Goal: Transaction & Acquisition: Purchase product/service

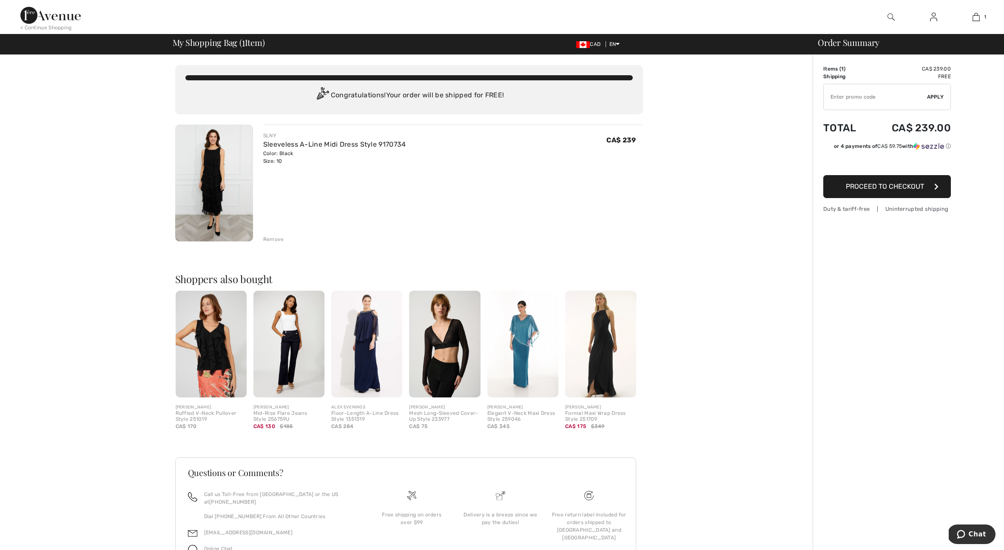
click at [205, 198] on img at bounding box center [214, 183] width 78 height 117
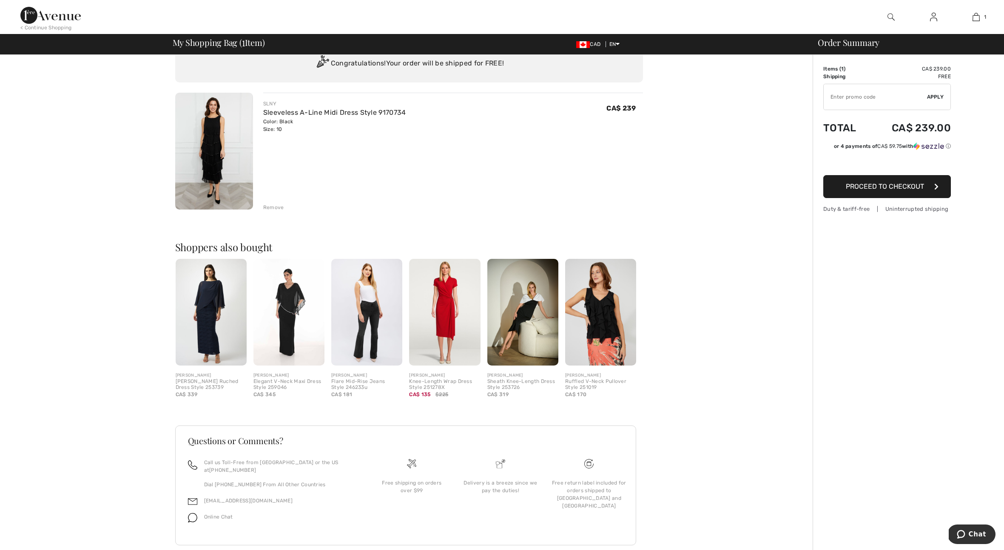
scroll to position [40, 0]
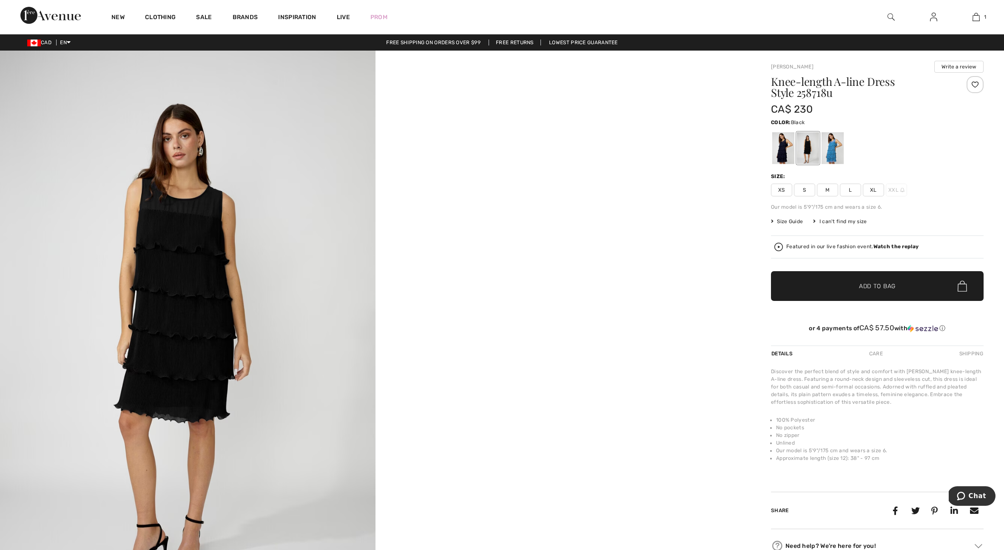
click at [828, 192] on span "M" at bounding box center [827, 190] width 21 height 13
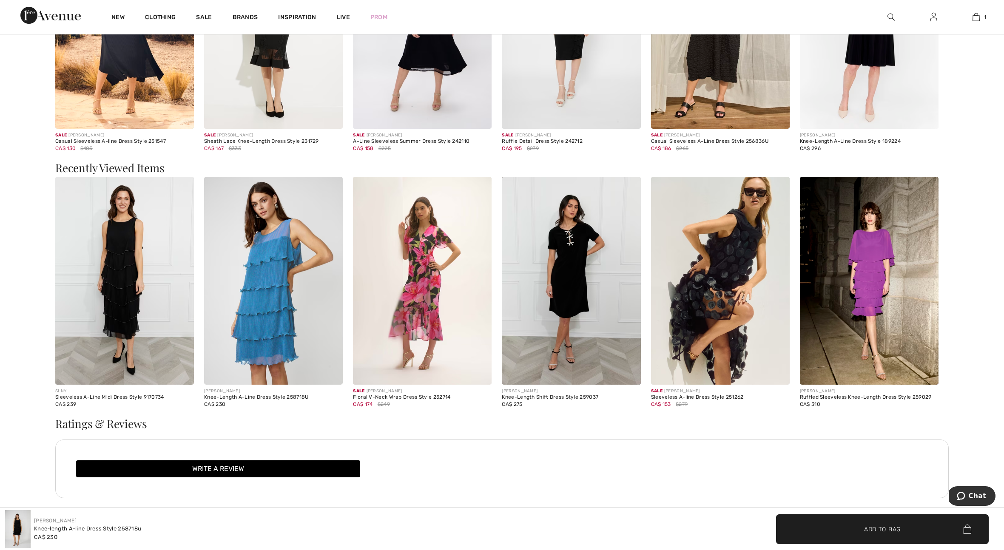
scroll to position [991, 0]
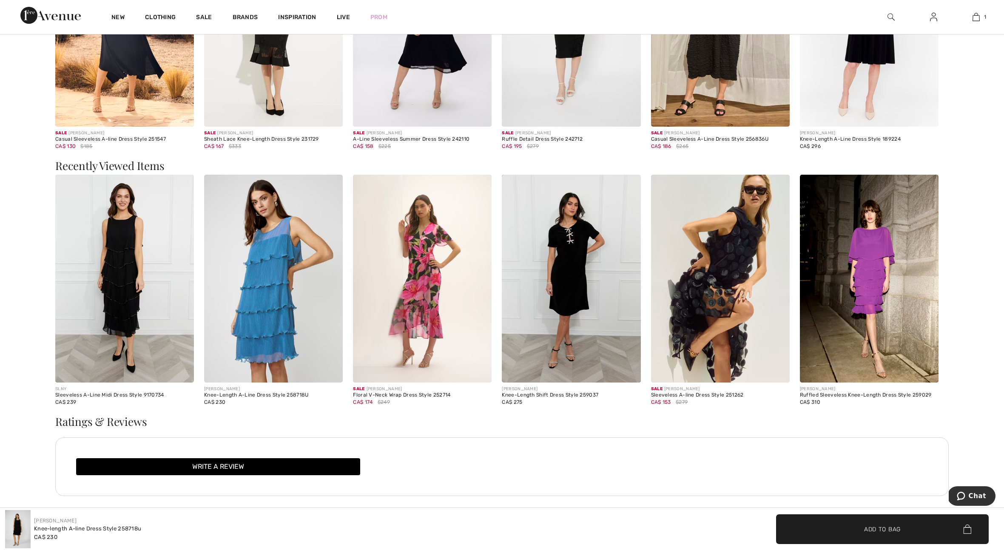
click at [680, 267] on img at bounding box center [720, 279] width 139 height 208
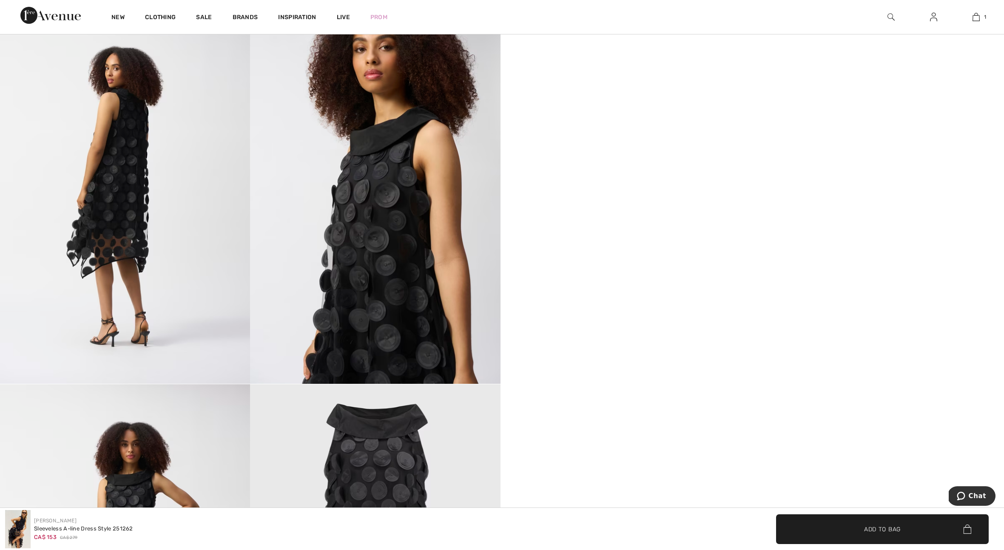
scroll to position [601, 0]
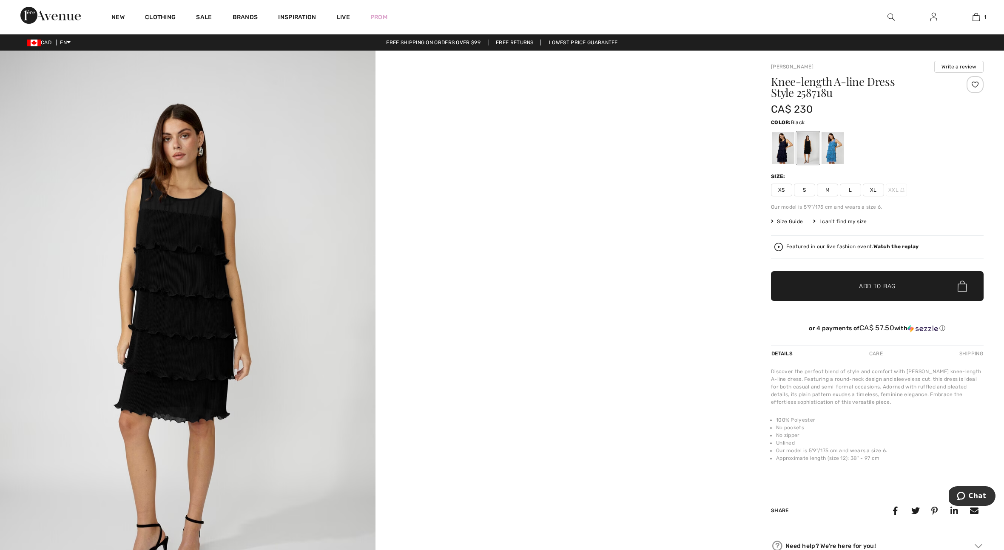
click at [847, 190] on span "L" at bounding box center [850, 190] width 21 height 13
click at [794, 221] on span "Size Guide" at bounding box center [787, 222] width 32 height 8
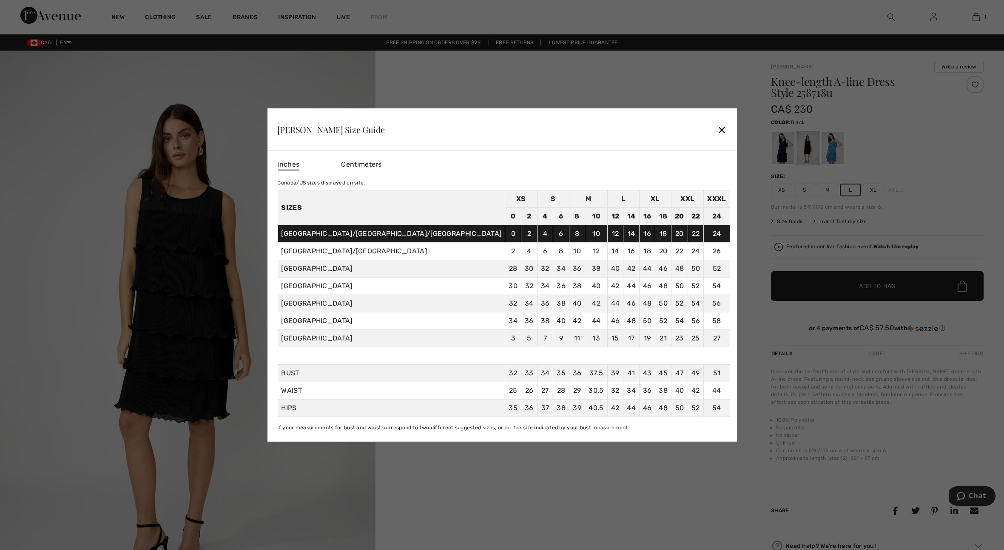
click at [717, 131] on div "✕" at bounding box center [721, 130] width 9 height 18
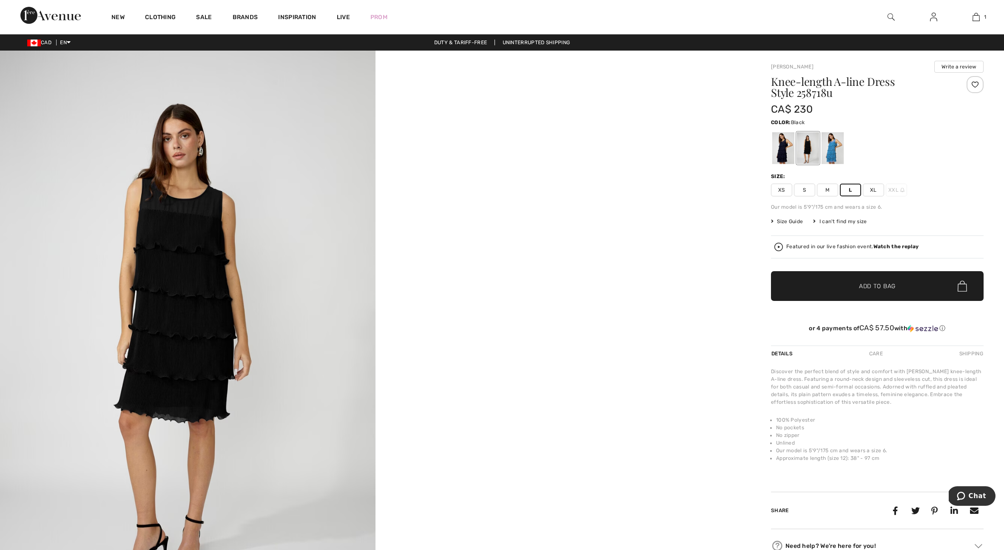
click at [787, 220] on span "Size Guide" at bounding box center [787, 222] width 32 height 8
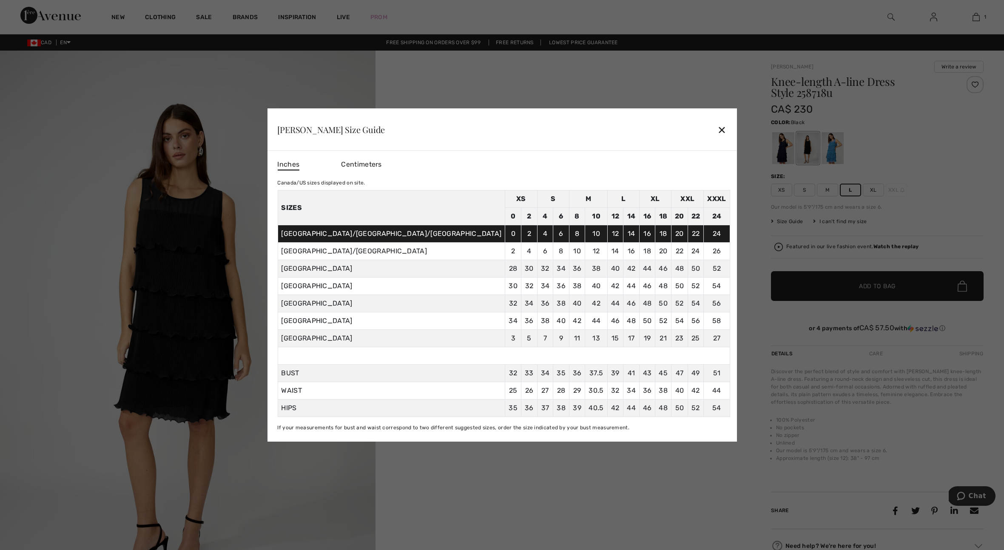
click at [717, 130] on div "✕" at bounding box center [721, 130] width 9 height 18
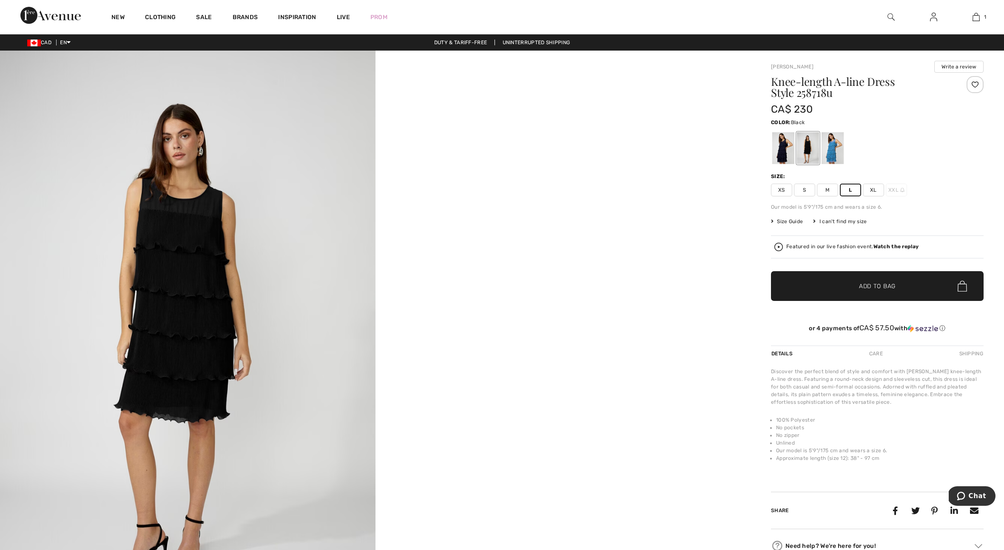
click at [839, 282] on span "✔ Added to Bag" at bounding box center [865, 286] width 52 height 9
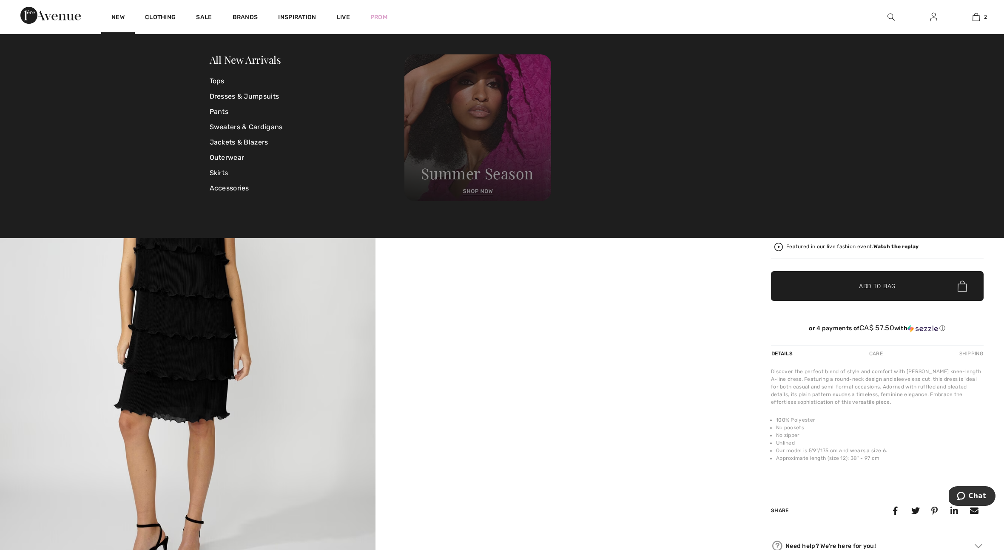
click at [484, 156] on img at bounding box center [477, 127] width 147 height 147
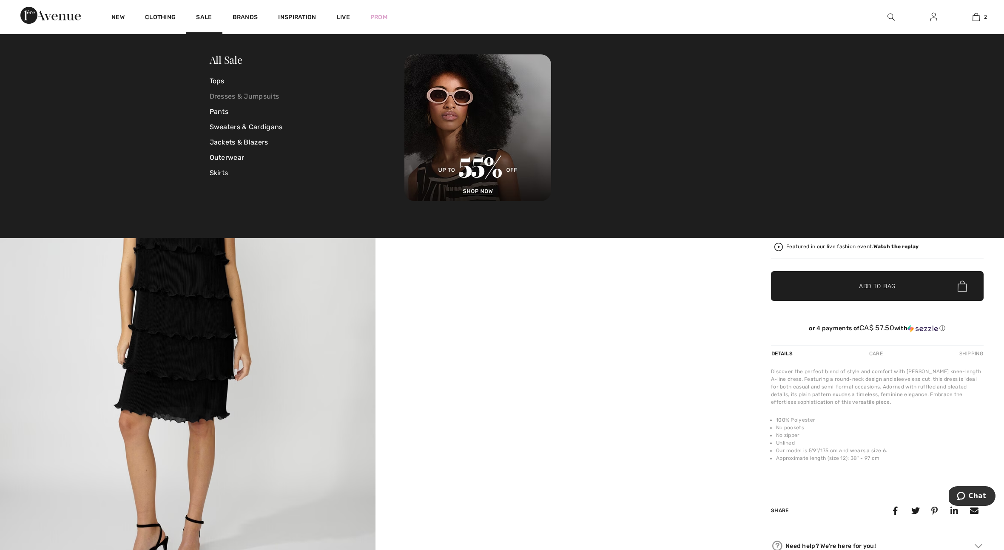
click at [241, 97] on link "Dresses & Jumpsuits" at bounding box center [307, 96] width 195 height 15
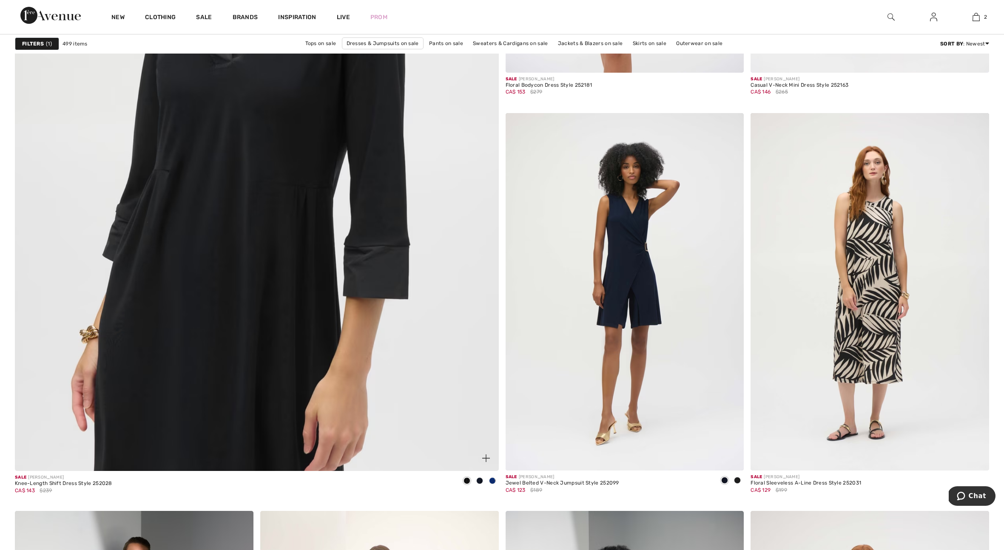
scroll to position [3517, 0]
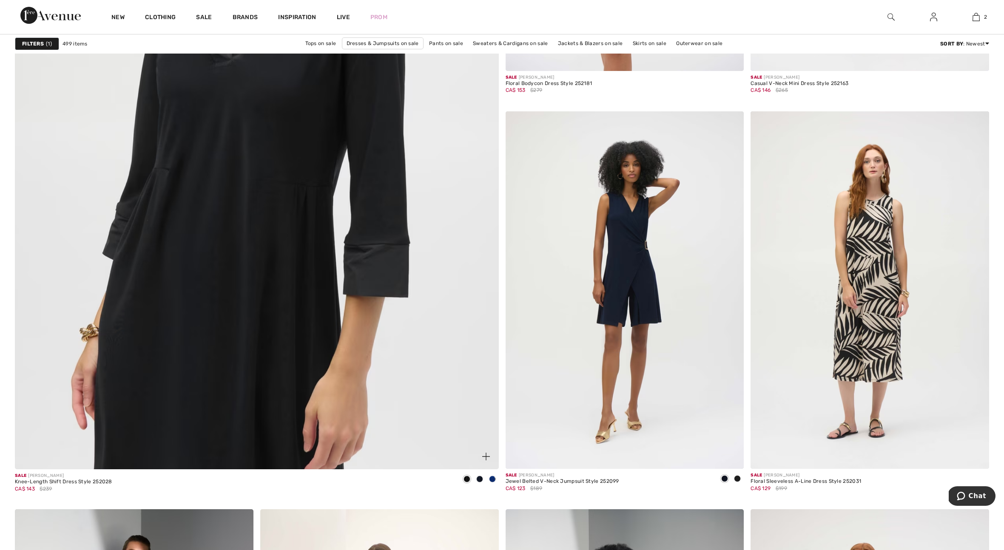
click at [244, 227] on img at bounding box center [256, 148] width 580 height 871
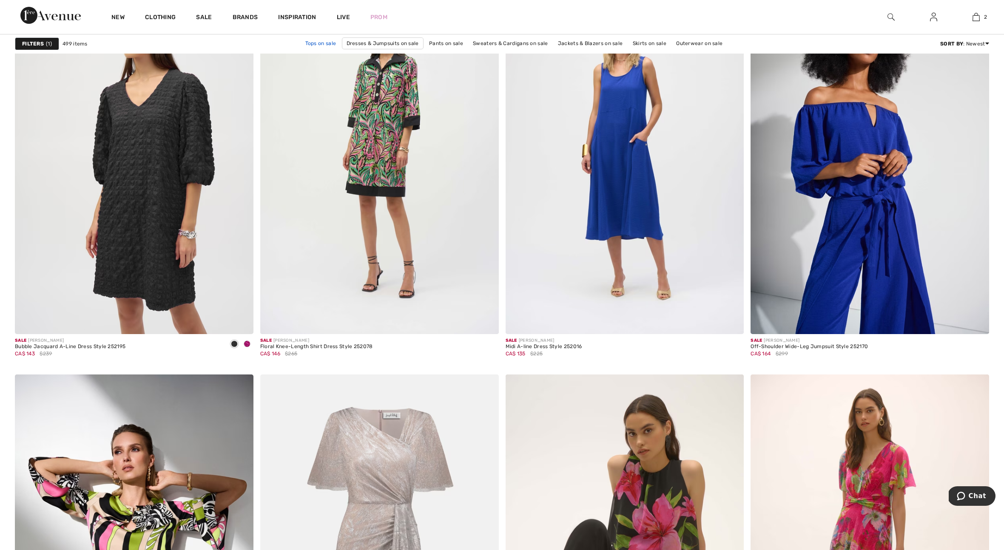
scroll to position [5390, 0]
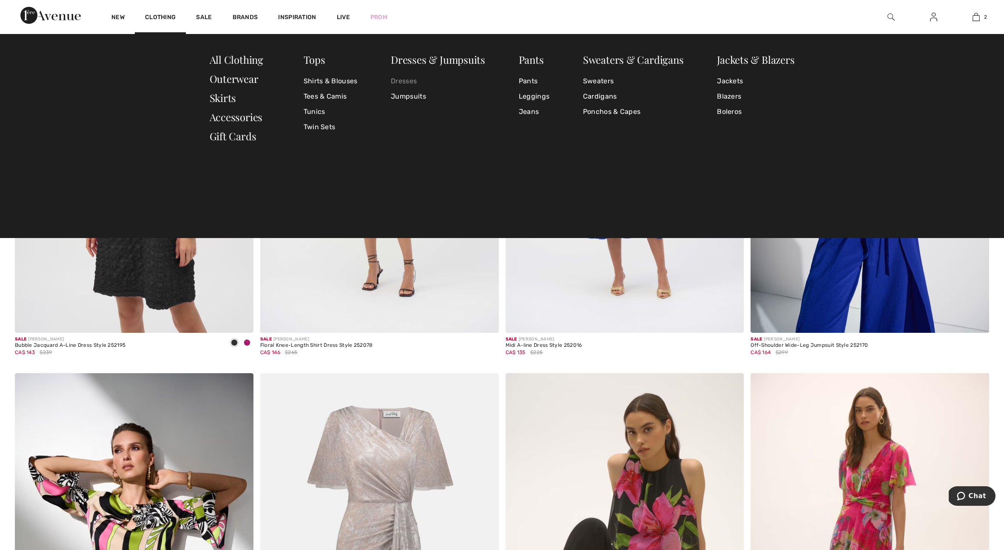
click at [409, 80] on link "Dresses" at bounding box center [438, 81] width 94 height 15
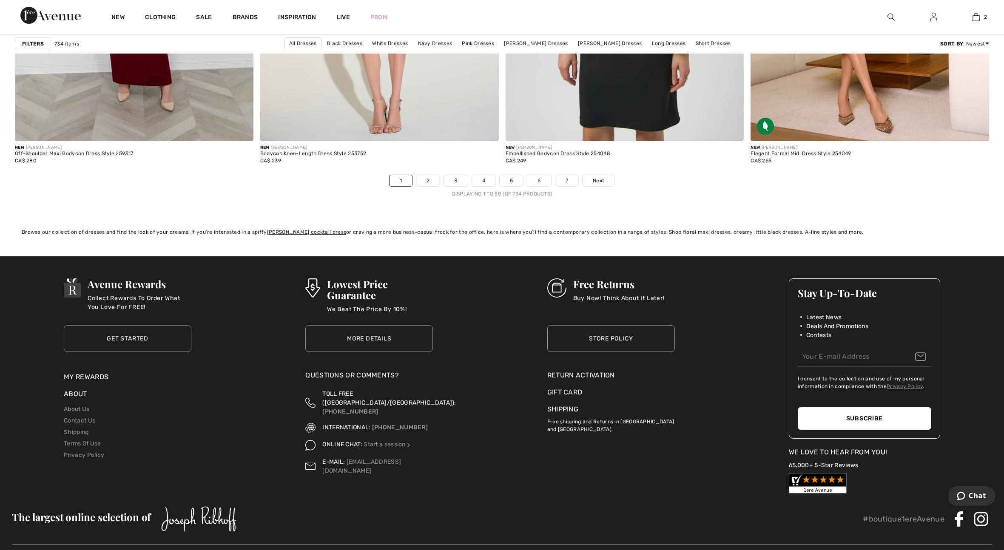
scroll to position [6022, 0]
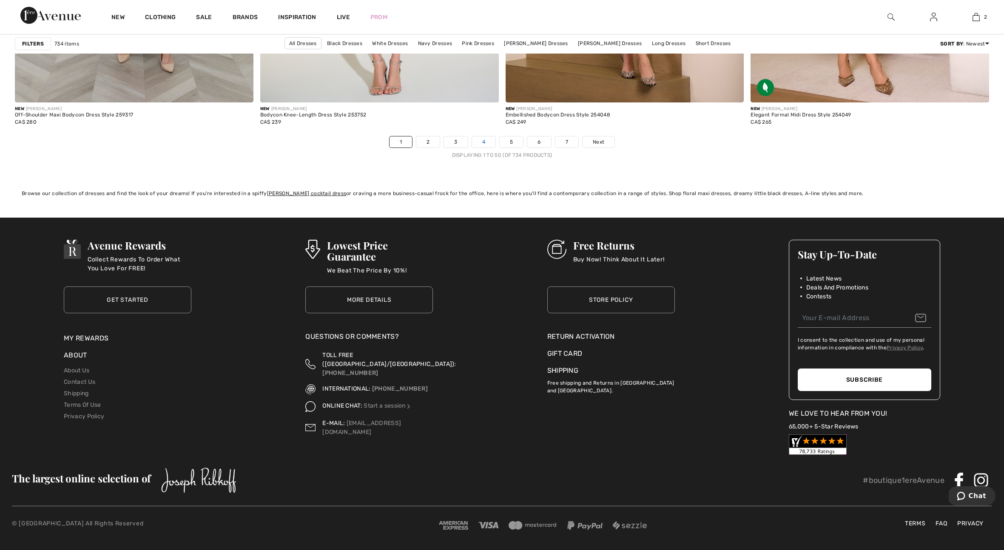
click at [483, 142] on link "4" at bounding box center [483, 141] width 23 height 11
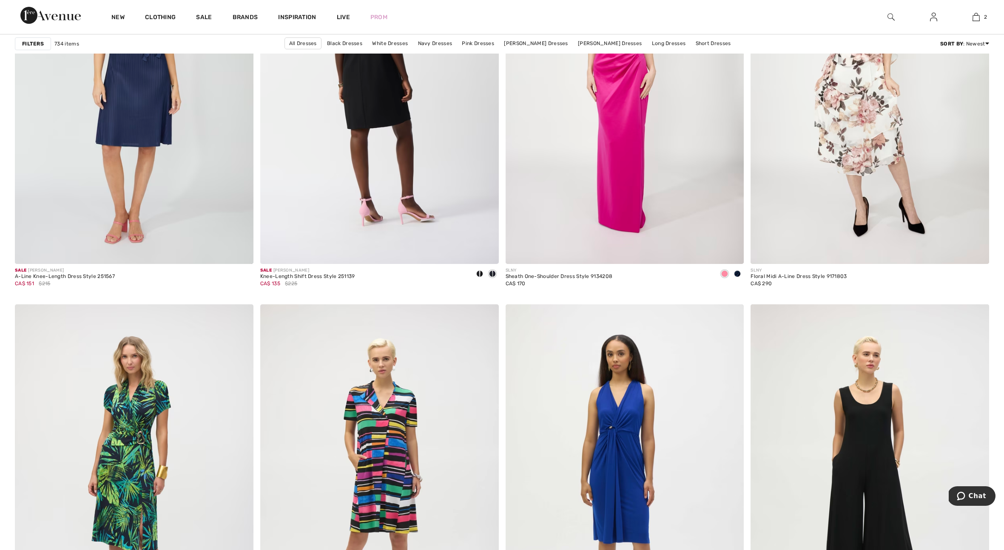
scroll to position [5464, 0]
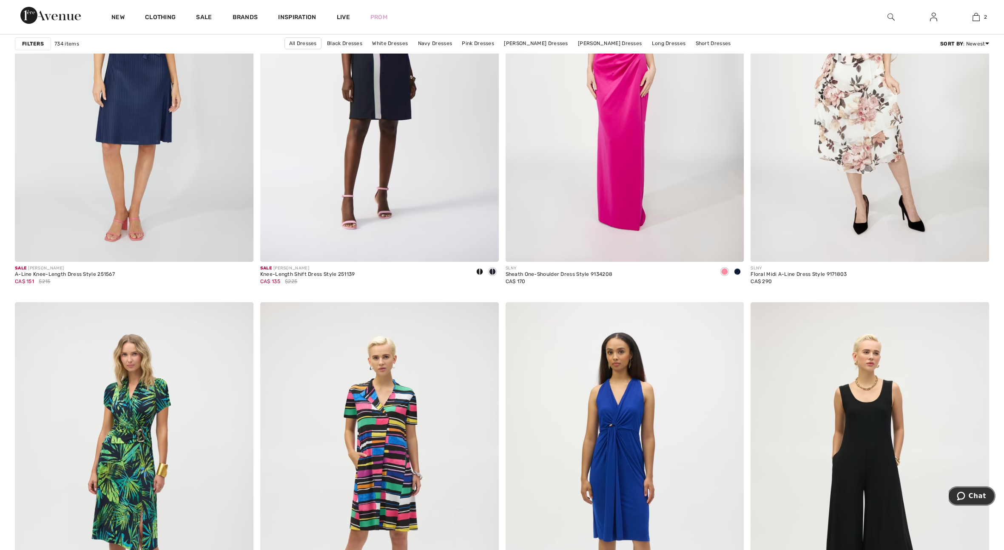
click at [975, 500] on button "Chat" at bounding box center [971, 496] width 48 height 20
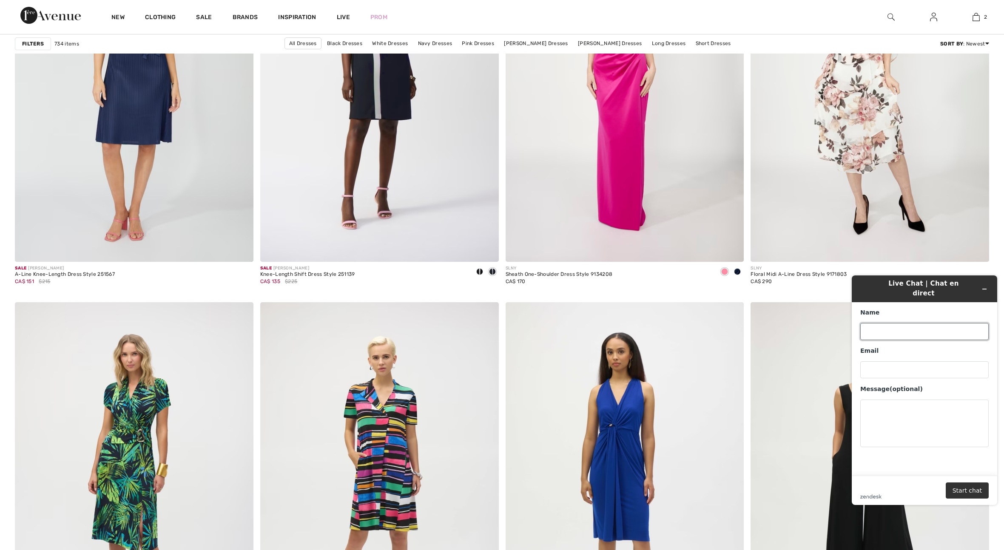
click at [923, 324] on input "Name" at bounding box center [924, 331] width 128 height 17
type input "[PERSON_NAME]"
type input "[EMAIL_ADDRESS][DOMAIN_NAME]"
click at [903, 401] on textarea "Message (optional)" at bounding box center [924, 424] width 128 height 48
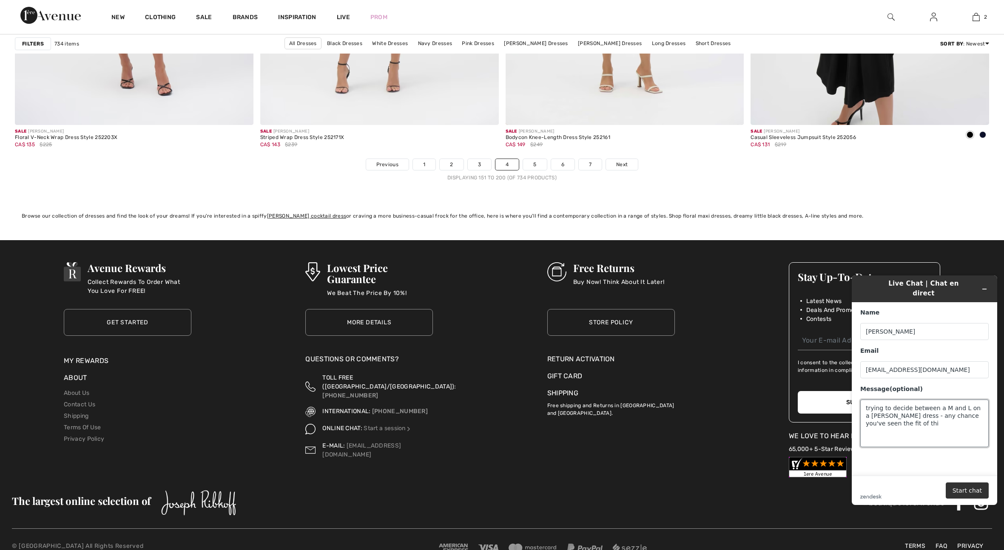
scroll to position [6022, 0]
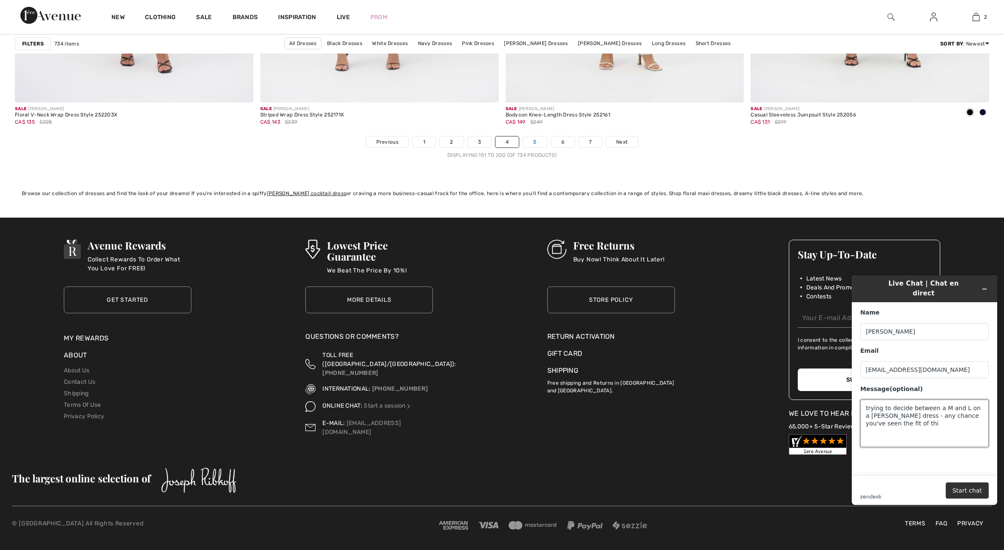
type textarea "trying to decide between a M and L on a [PERSON_NAME] dress - any chance you've…"
click at [532, 142] on link "5" at bounding box center [534, 141] width 23 height 11
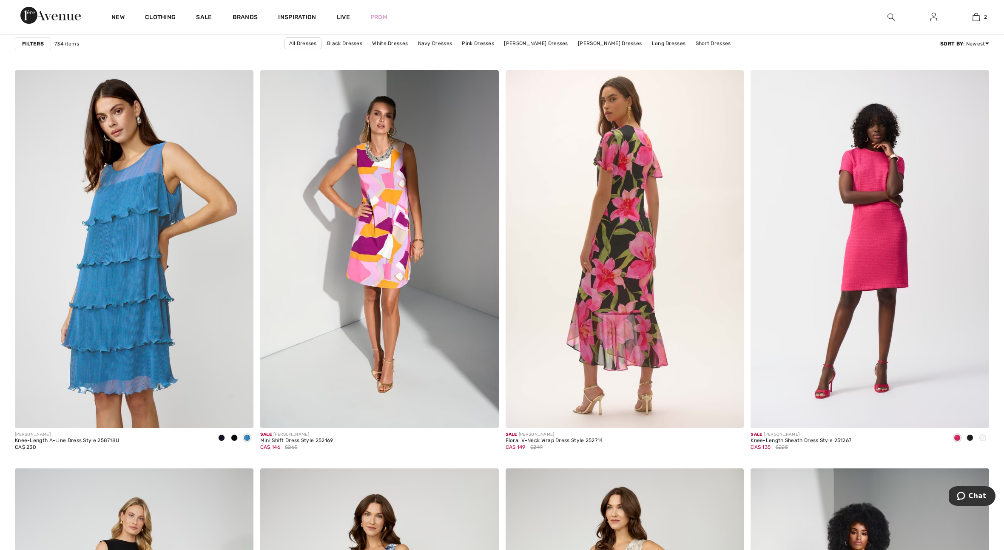
scroll to position [2195, 0]
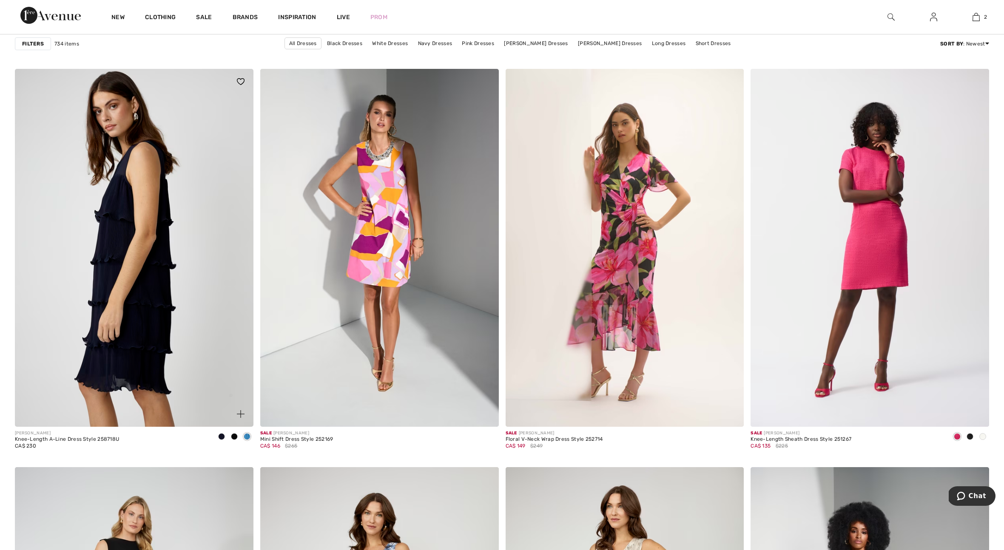
click at [190, 226] on img at bounding box center [134, 248] width 239 height 358
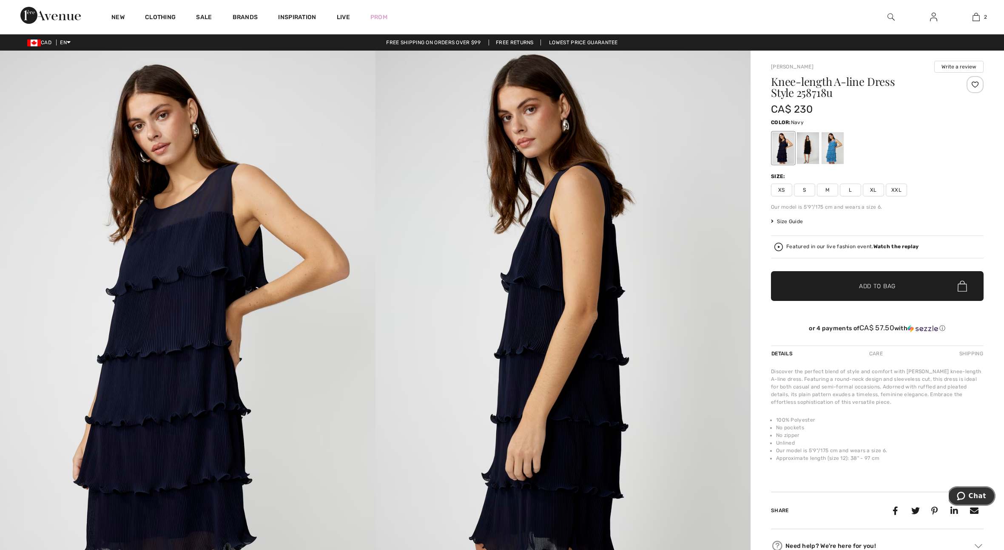
click at [964, 497] on icon "Chat" at bounding box center [961, 496] width 9 height 9
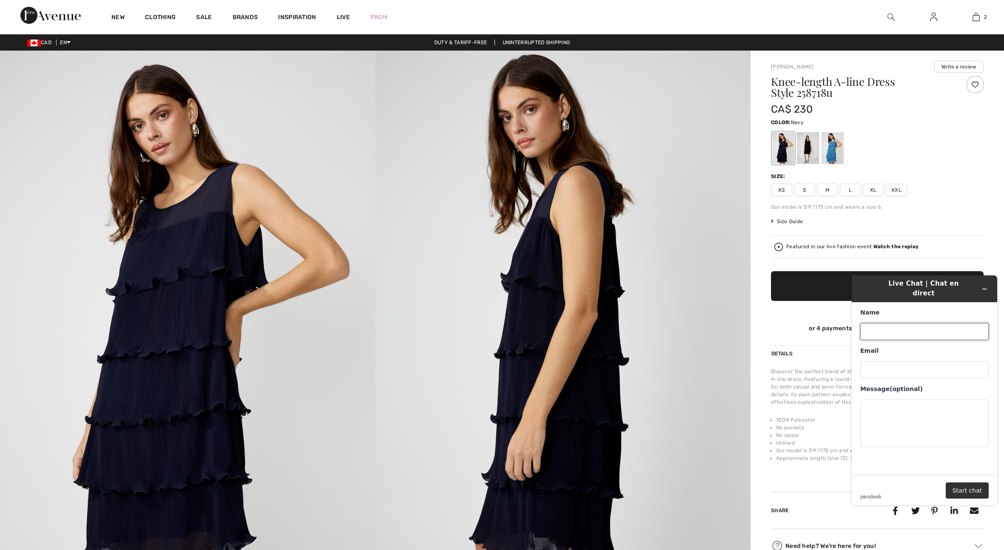
click at [900, 323] on input "Name" at bounding box center [924, 331] width 128 height 17
type input "[PERSON_NAME]"
type input "[EMAIL_ADDRESS][DOMAIN_NAME]"
click at [887, 401] on textarea "Message (optional)" at bounding box center [924, 424] width 128 height 48
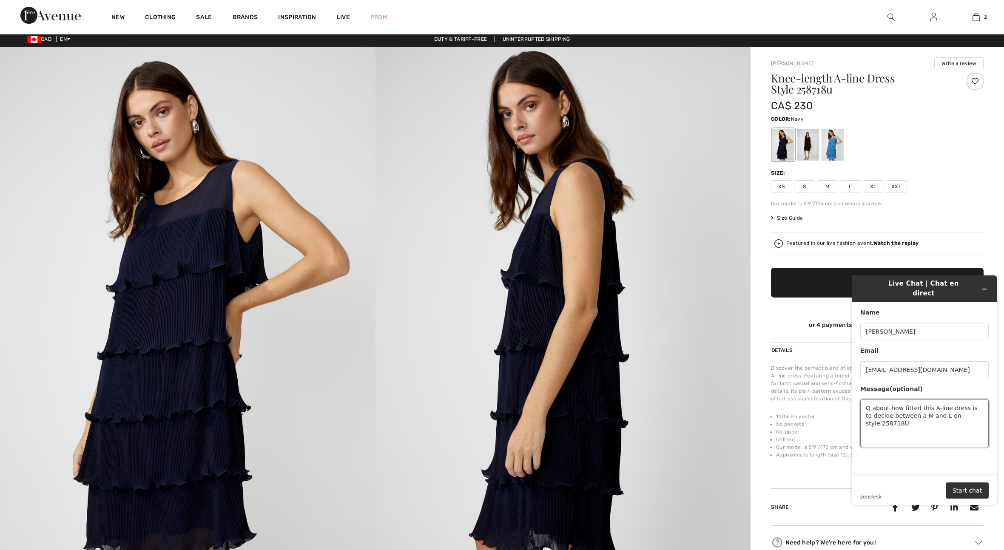
scroll to position [4, 0]
click at [916, 400] on textarea "Q about how fitted this A-line dress is to decide between a M and L on style 25…" at bounding box center [924, 424] width 128 height 48
type textarea "Q about how generous this A-line dress is to decide between a M and L on style …"
click at [960, 492] on button "Start chat" at bounding box center [967, 491] width 43 height 16
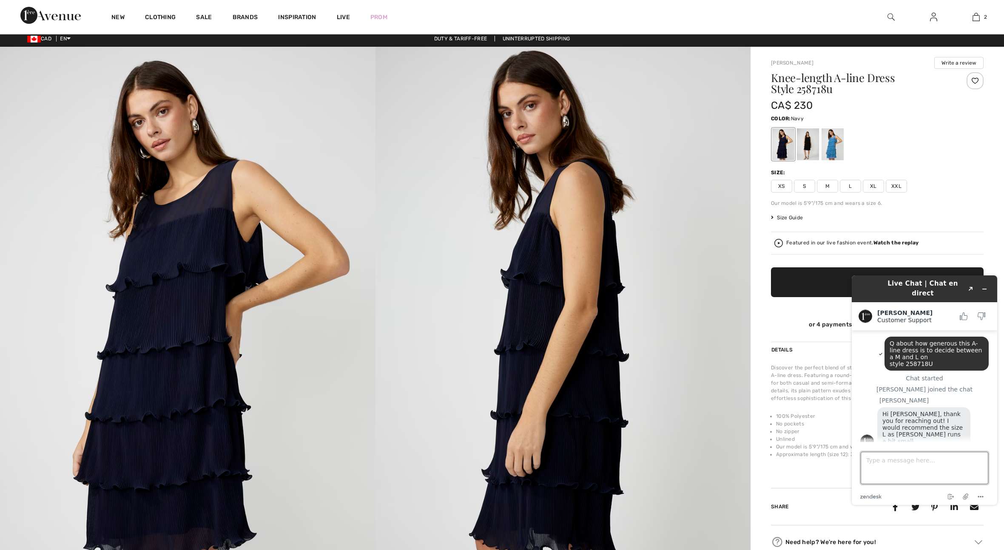
click at [892, 461] on textarea "Type a message here..." at bounding box center [925, 468] width 128 height 32
type textarea "excellent then thanks! I'm usually a 10 but I've got D cup and am fairly broad …"
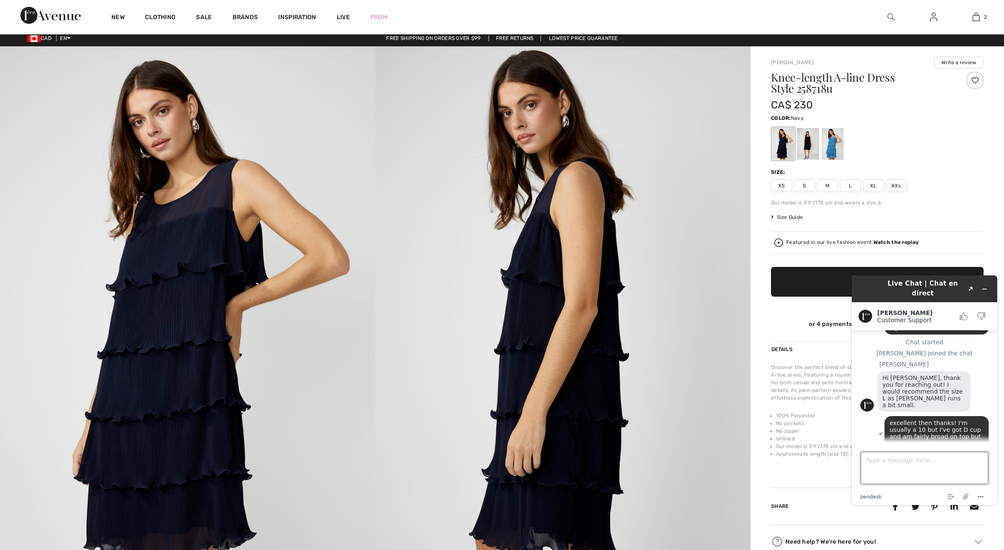
scroll to position [71, 0]
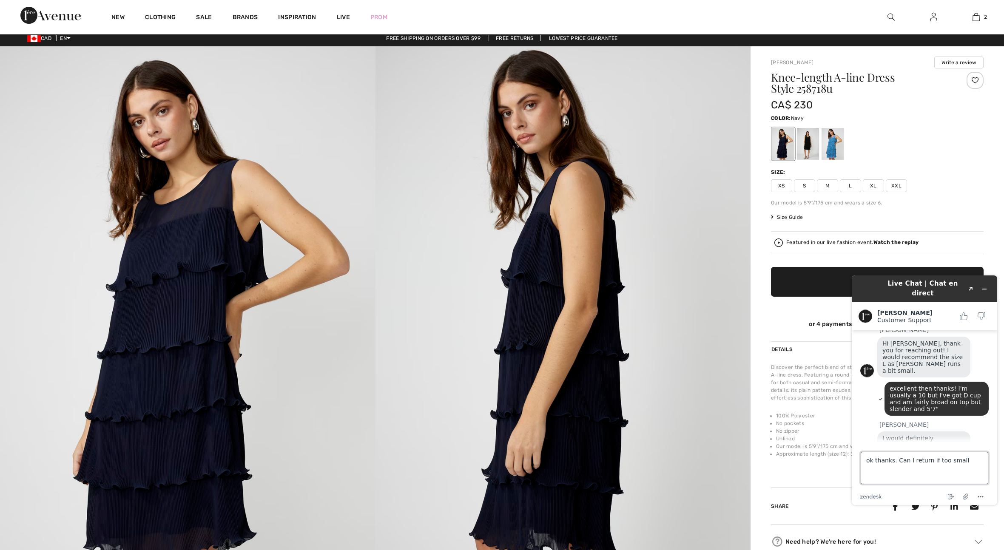
type textarea "ok thanks. Can I return if too small?"
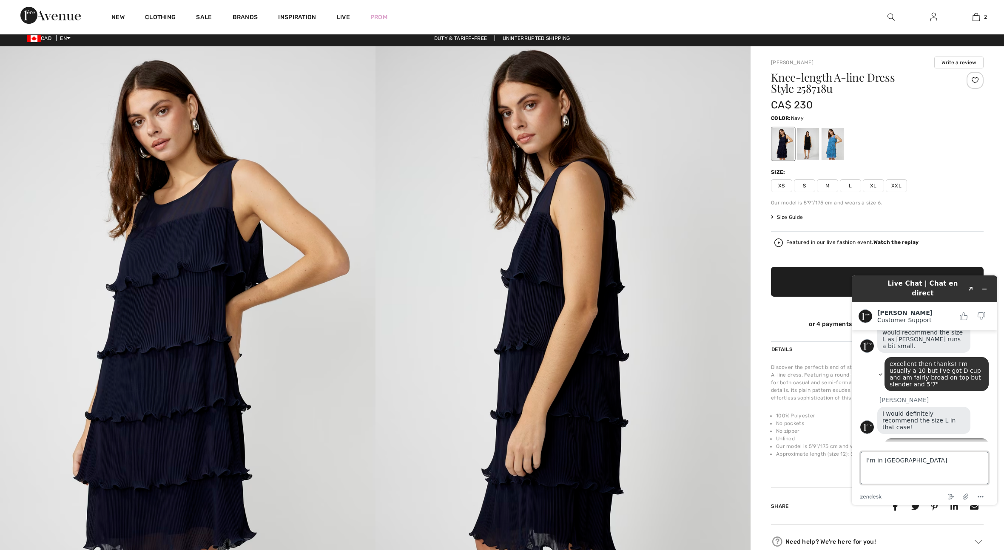
type textarea "I'm in [GEOGRAPHIC_DATA]"
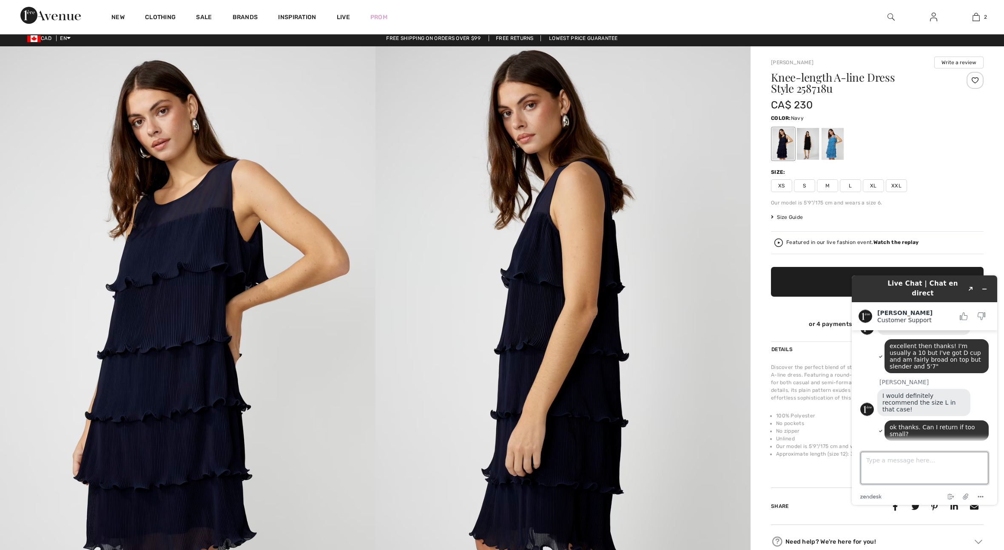
scroll to position [412, 0]
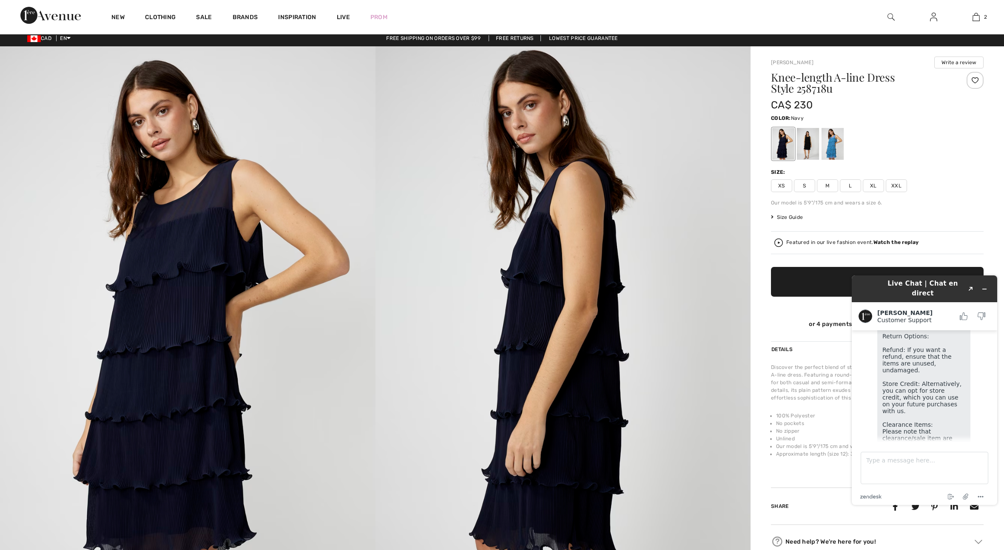
drag, startPoint x: 970, startPoint y: 427, endPoint x: 968, endPoint y: 440, distance: 13.3
click at [968, 440] on main "Q about how generous this A-line dress is to decide between a M and L on style …" at bounding box center [925, 386] width 139 height 112
click at [857, 406] on main "Q about how generous this A-line dress is to decide between a M and L on style …" at bounding box center [925, 386] width 139 height 112
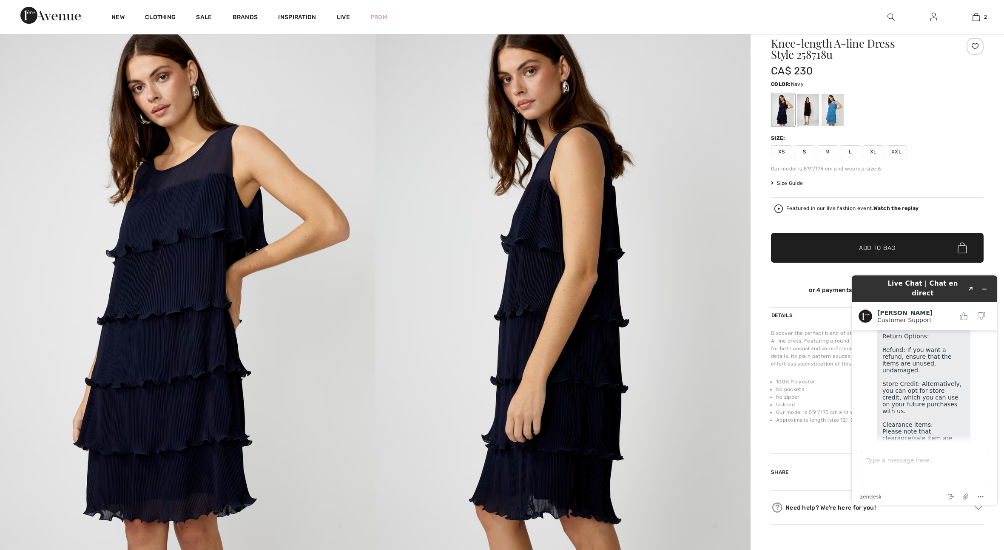
scroll to position [39, 0]
click at [914, 465] on textarea "Type a message here..." at bounding box center [925, 468] width 128 height 32
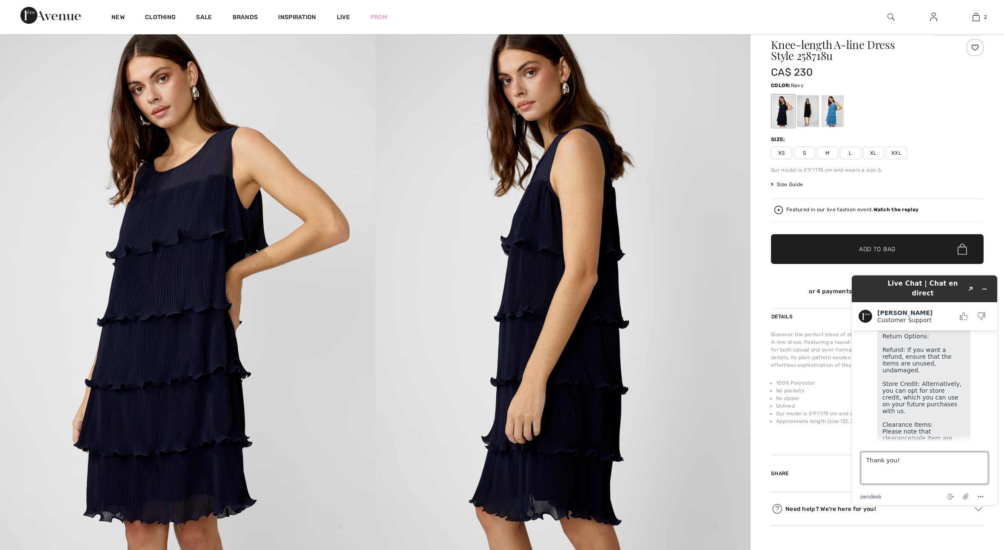
type textarea "Thank you!"
click at [848, 156] on span "L" at bounding box center [850, 153] width 21 height 13
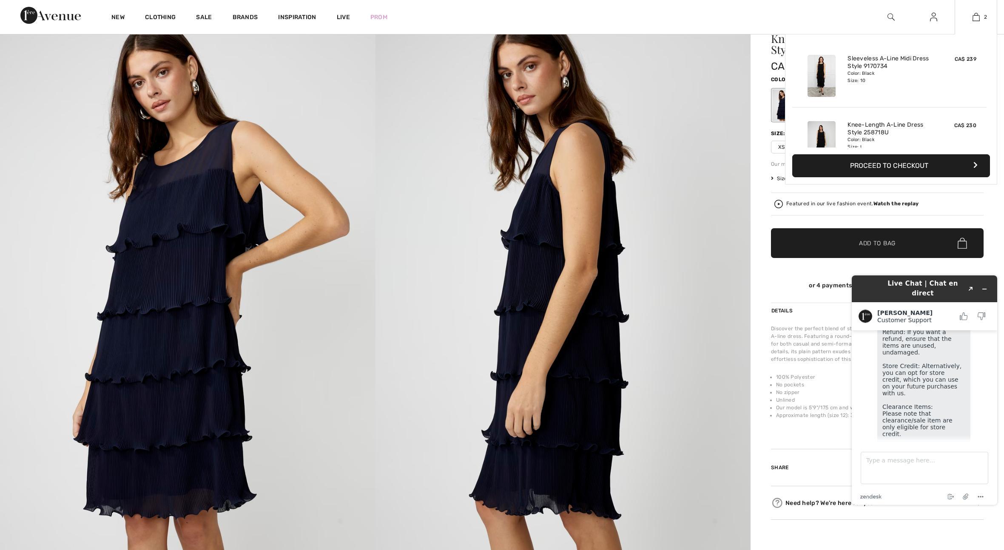
scroll to position [43, 0]
click at [906, 165] on button "Proceed to Checkout" at bounding box center [891, 165] width 198 height 23
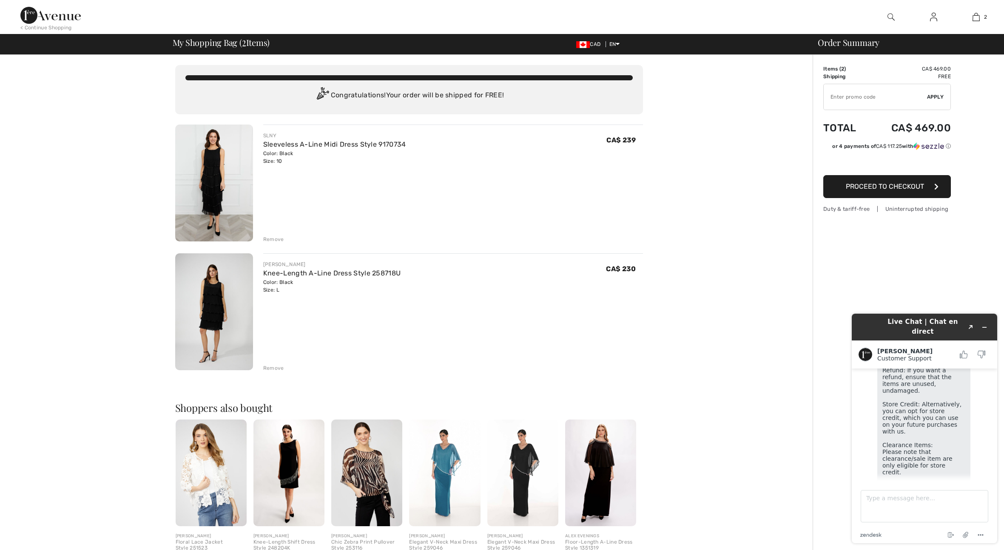
scroll to position [0, 0]
click at [275, 237] on div "Remove" at bounding box center [273, 239] width 21 height 8
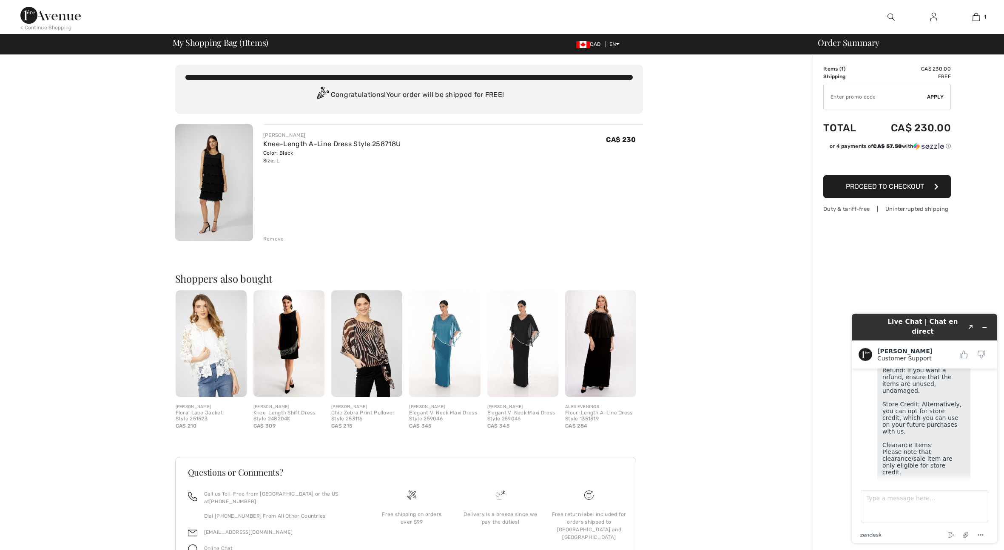
scroll to position [0, 0]
click at [905, 187] on span "Proceed to Checkout" at bounding box center [885, 186] width 78 height 8
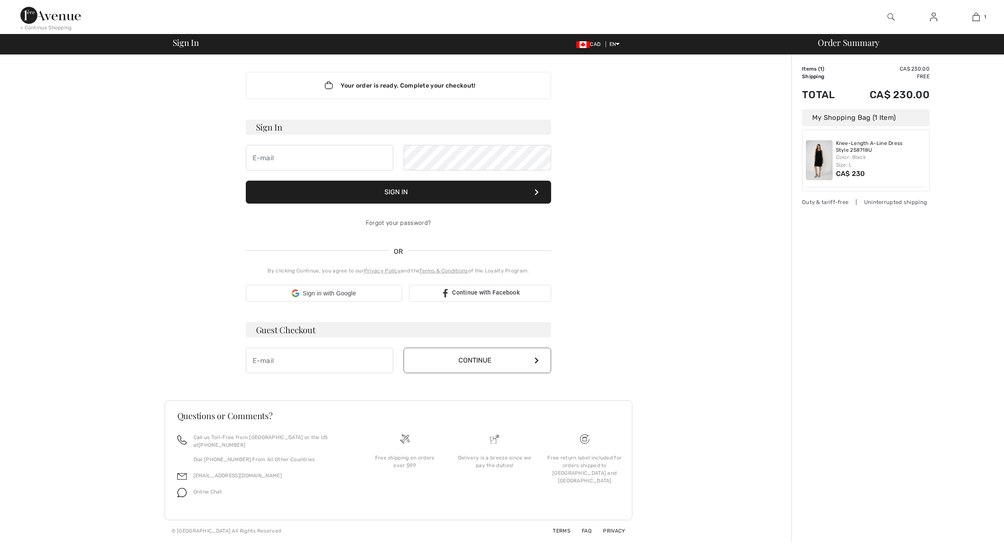
scroll to position [432, 0]
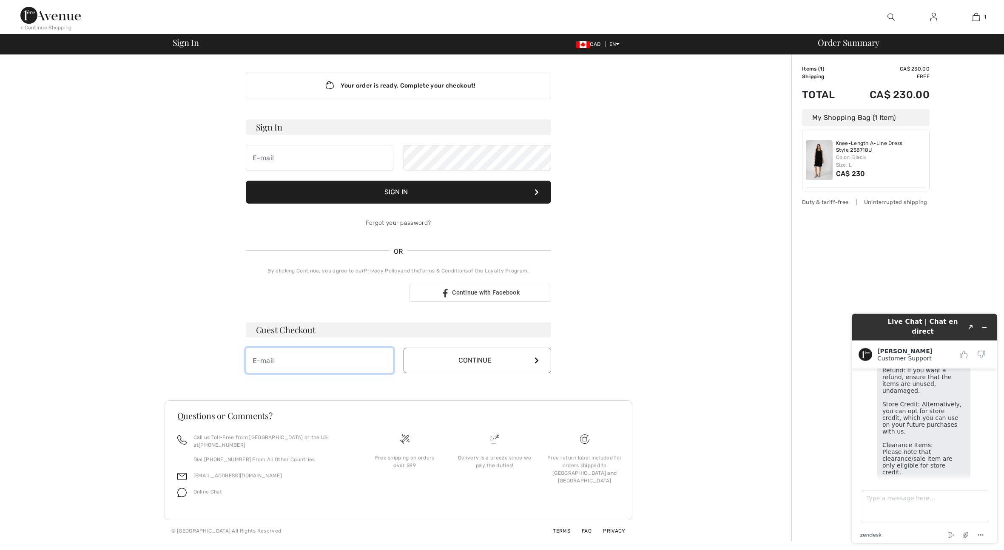
click at [380, 362] on input "email" at bounding box center [320, 361] width 148 height 26
type input "[EMAIL_ADDRESS][DOMAIN_NAME]"
click at [441, 363] on button "Continue" at bounding box center [478, 361] width 148 height 26
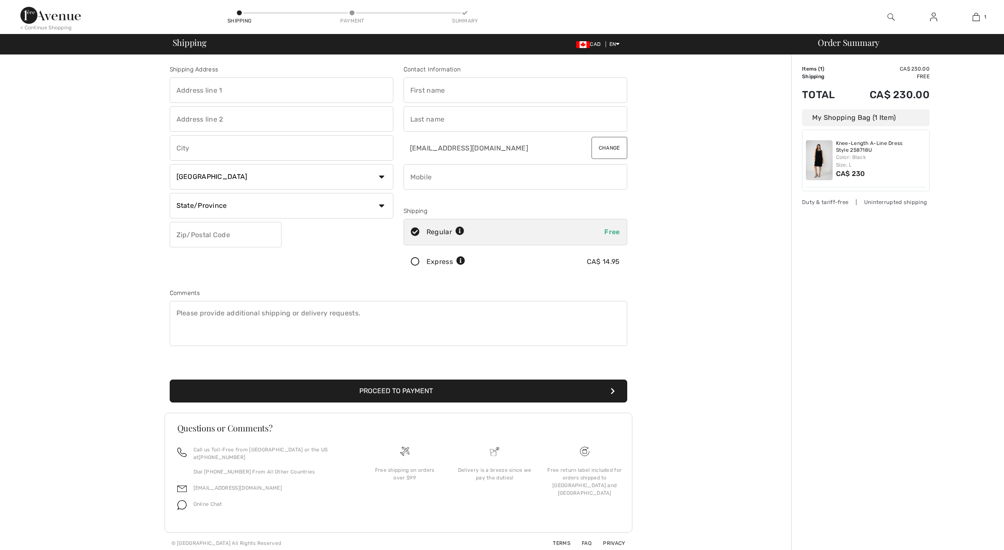
scroll to position [476, 0]
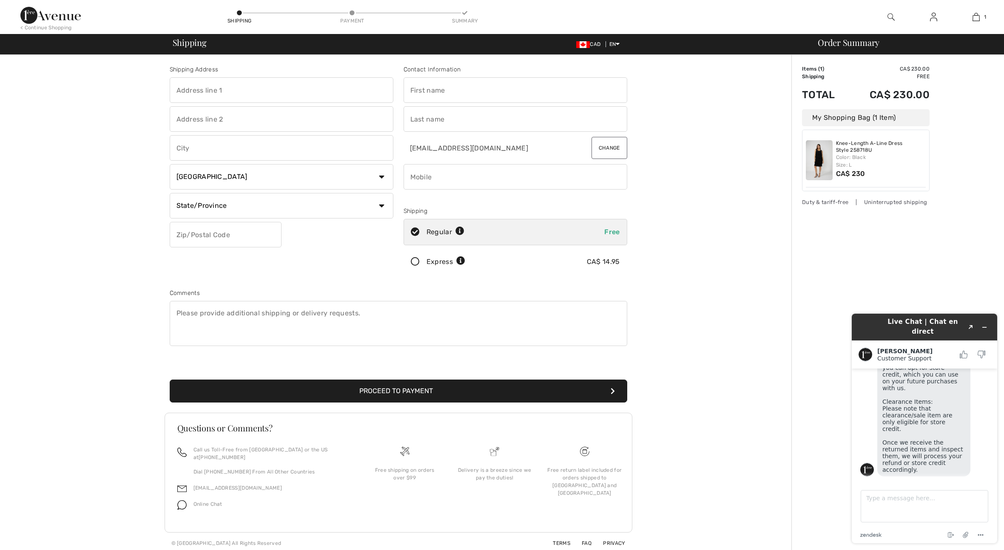
click at [345, 91] on input "text" at bounding box center [282, 90] width 224 height 26
type input "3 Fenwood Hts"
type input "TORONTO"
select select "ON"
type input "M1M 2V6"
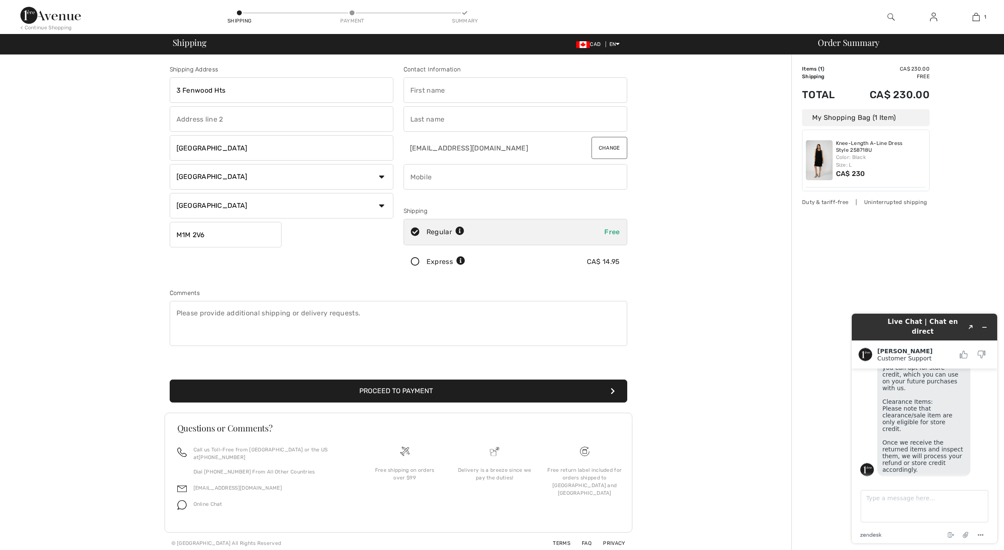
type input "Saara"
type input "Chetner"
type input "6476292973"
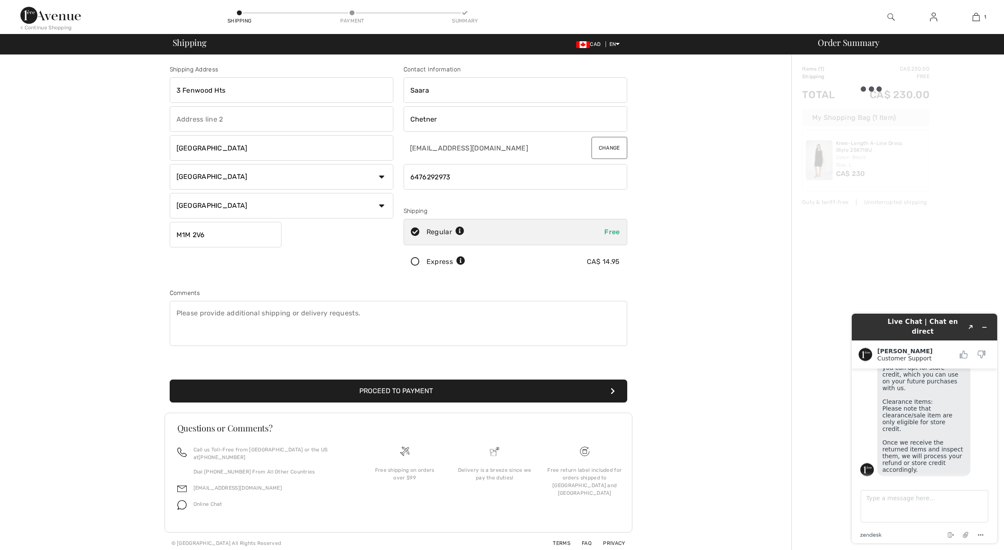
type input "M1M2V6"
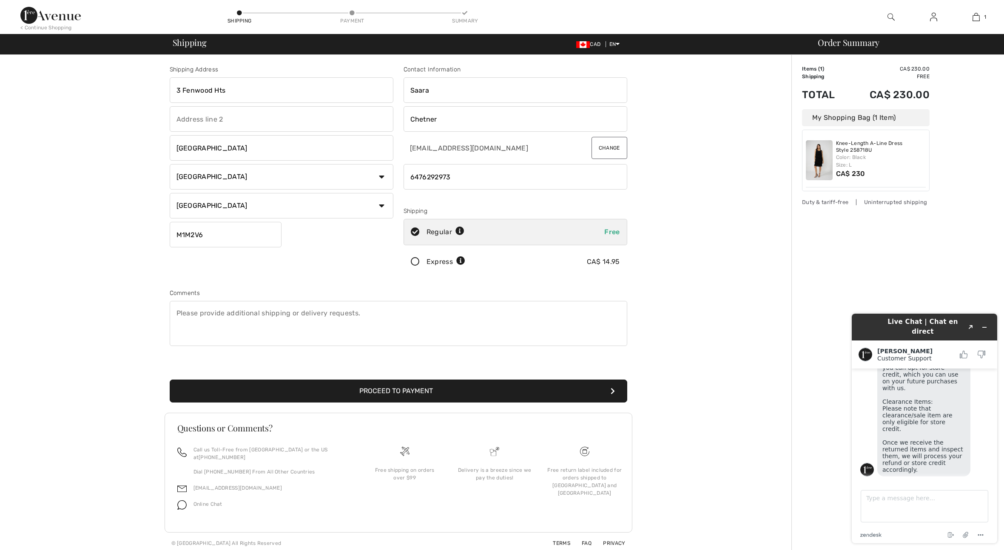
click at [370, 394] on button "Proceed to Payment" at bounding box center [399, 391] width 458 height 23
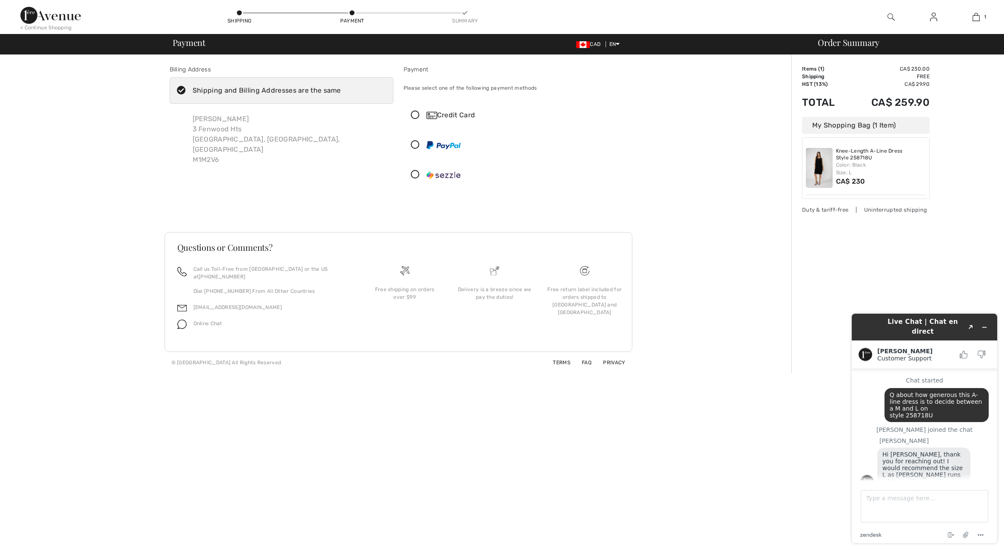
scroll to position [476, 0]
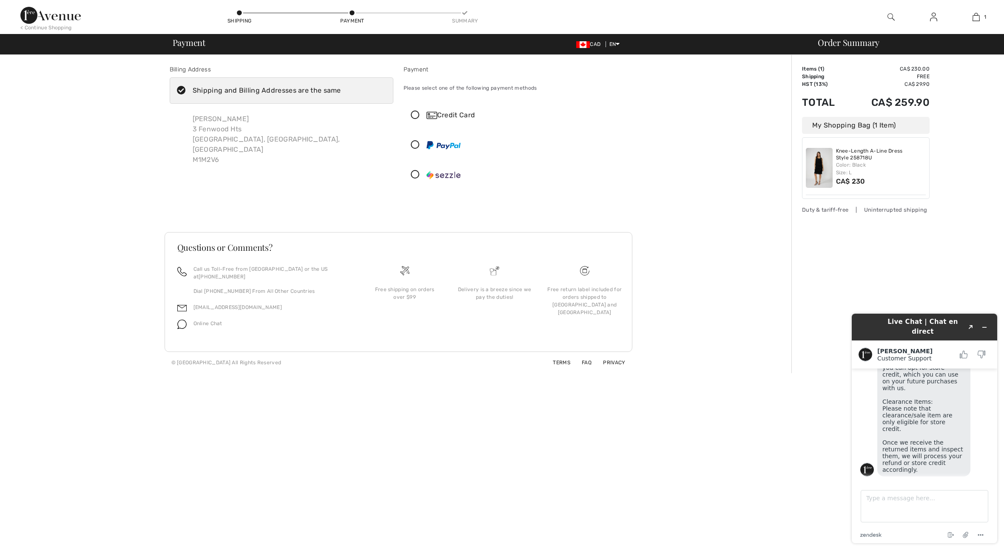
click at [416, 115] on icon at bounding box center [415, 115] width 23 height 9
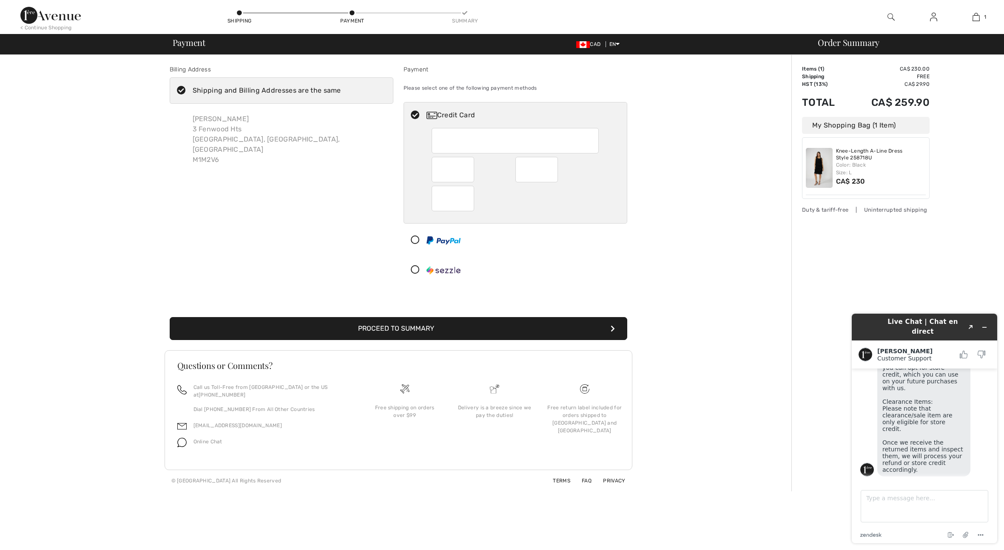
click at [518, 327] on button "Proceed to Summary" at bounding box center [399, 328] width 458 height 23
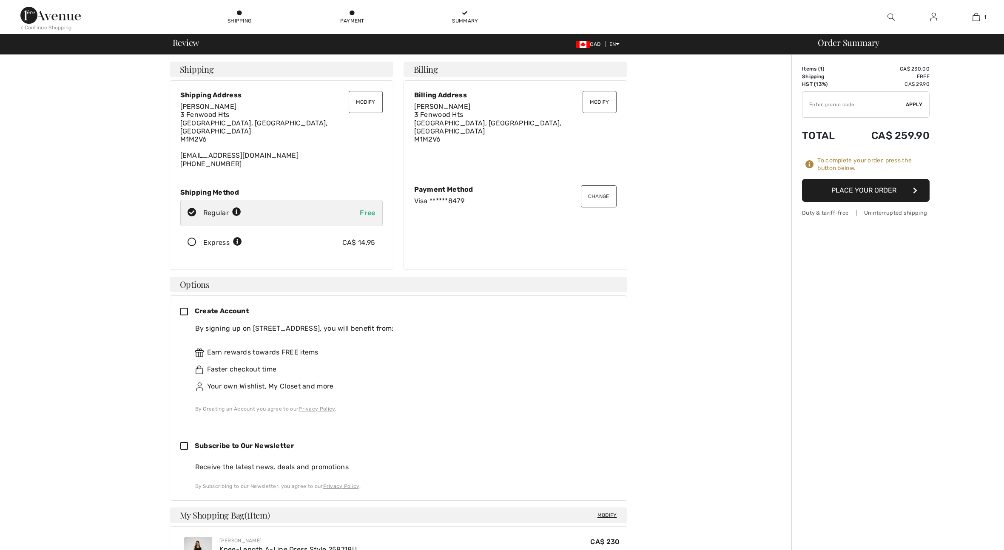
scroll to position [476, 0]
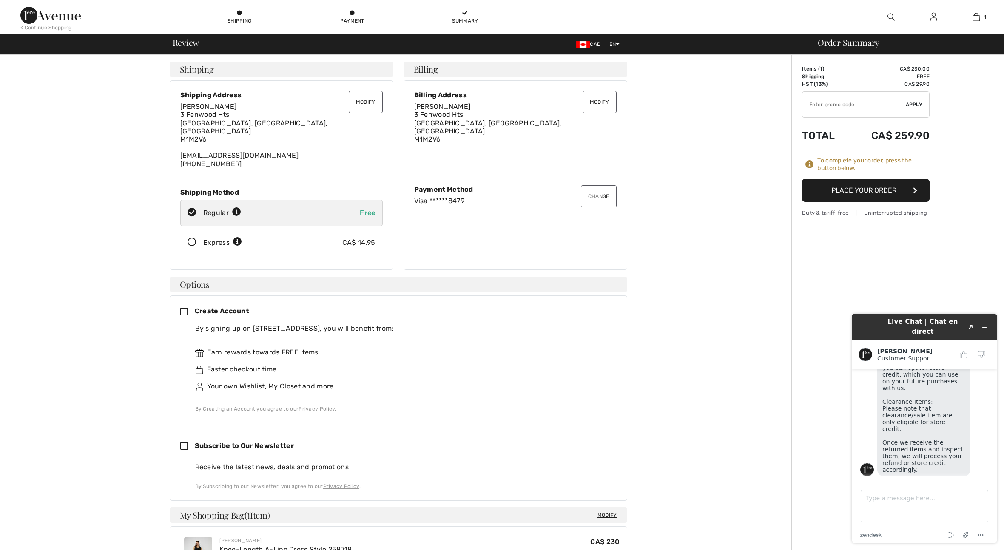
click at [856, 196] on button "Place Your Order" at bounding box center [866, 190] width 128 height 23
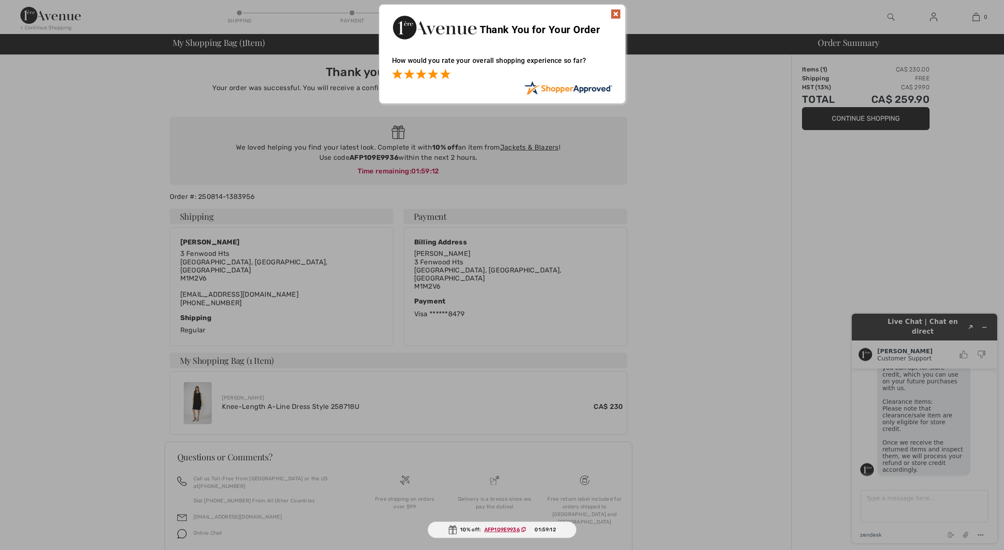
click at [443, 75] on span at bounding box center [445, 74] width 10 height 10
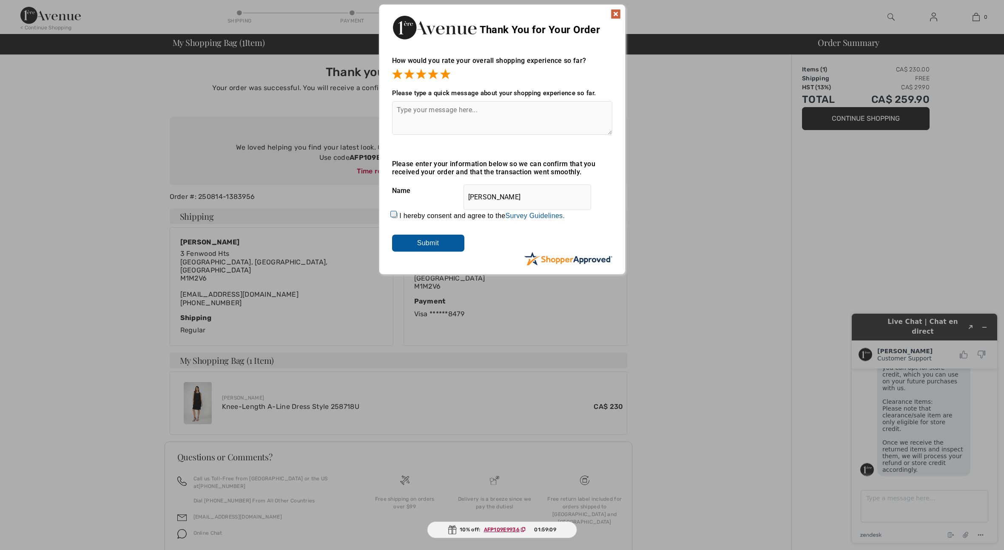
click at [532, 116] on textarea at bounding box center [502, 118] width 220 height 34
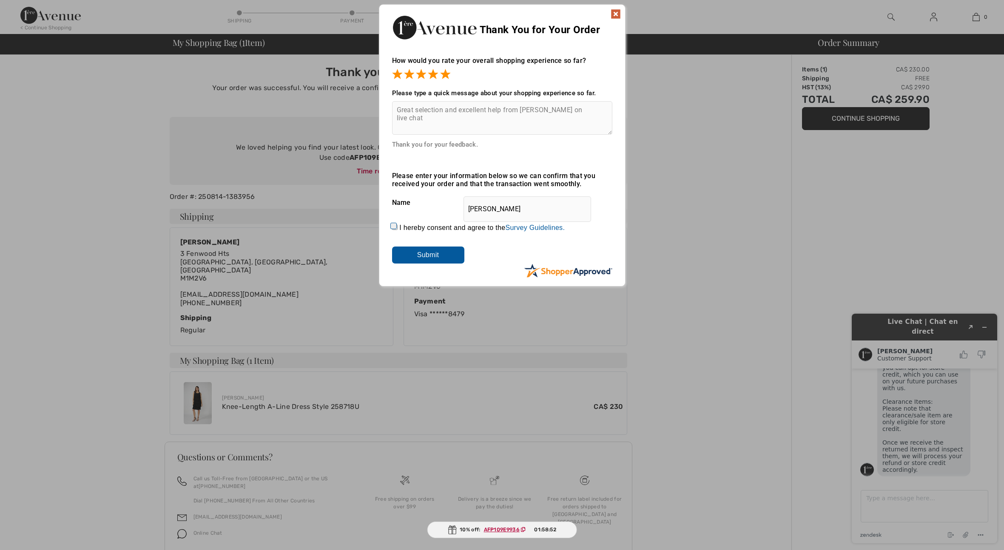
type textarea "Great selection and excellent help from [PERSON_NAME] on live chat"
click at [395, 226] on input "I hereby consent and agree to the By submitting a review, you grant permission …" at bounding box center [395, 228] width 6 height 6
checkbox input "true"
click at [427, 256] on input "Submit" at bounding box center [428, 255] width 72 height 17
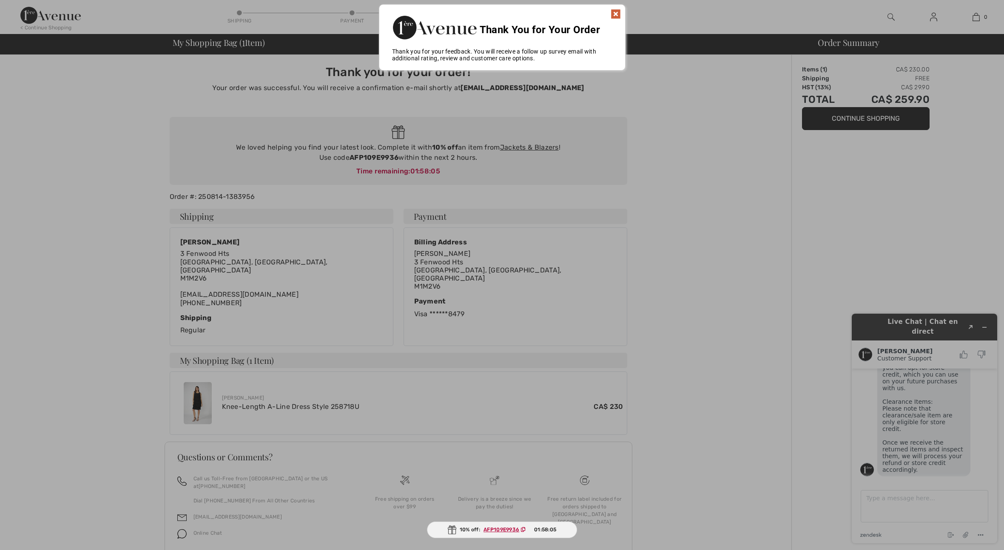
click at [615, 14] on img at bounding box center [616, 14] width 10 height 10
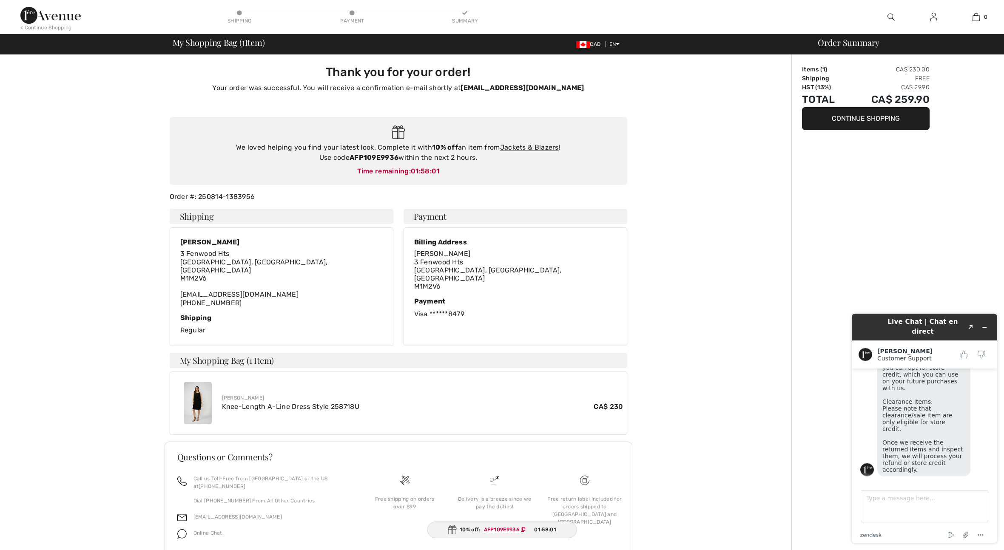
click at [41, 16] on img at bounding box center [50, 15] width 60 height 17
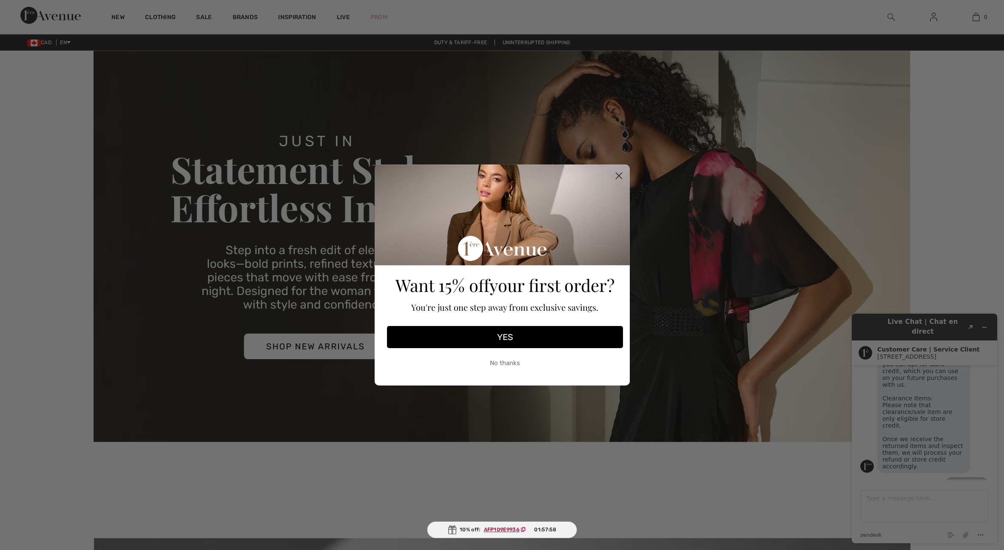
scroll to position [515, 0]
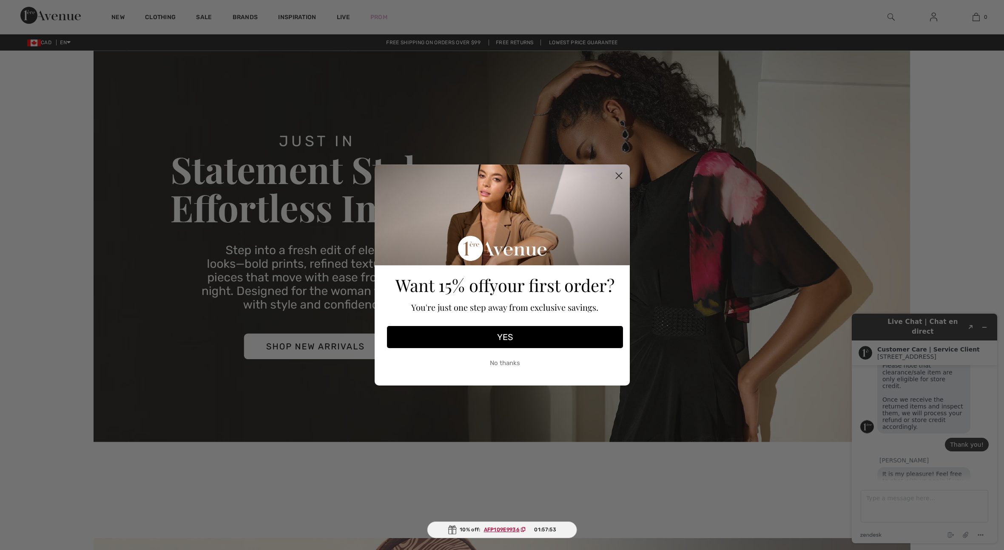
click at [589, 336] on button "YES" at bounding box center [505, 337] width 236 height 22
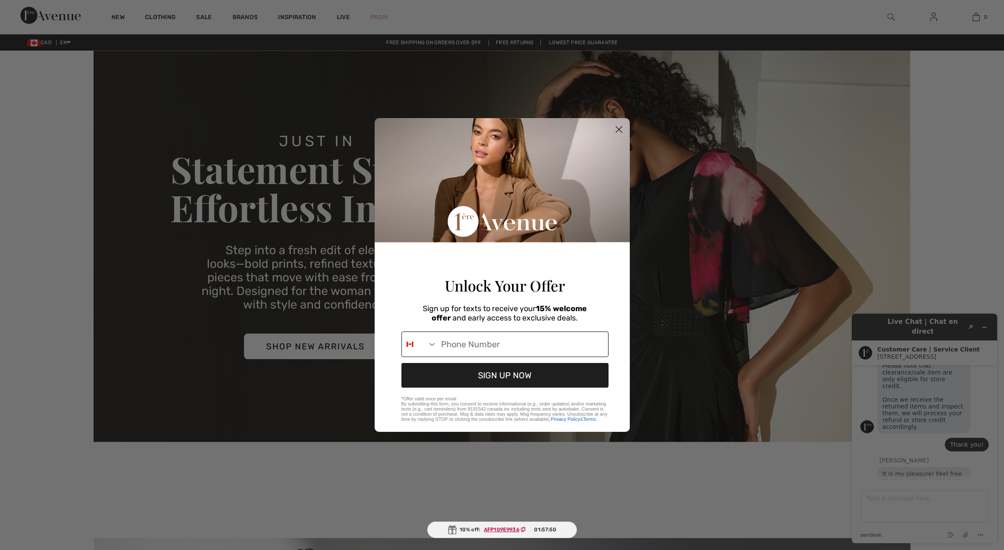
click at [584, 350] on input "Phone Number" at bounding box center [522, 344] width 171 height 25
type input "[PHONE_NUMBER]"
click at [500, 383] on button "SIGN UP NOW" at bounding box center [504, 375] width 207 height 25
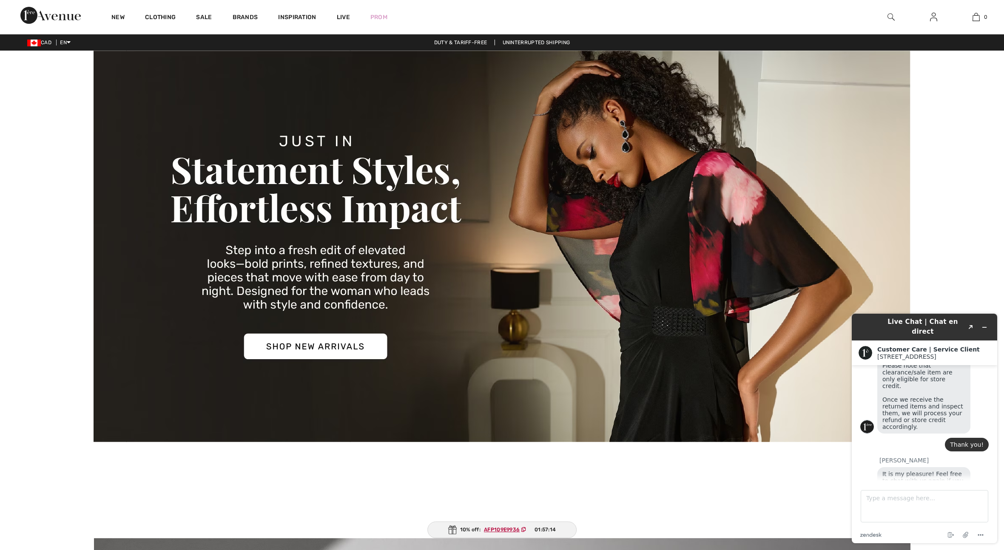
click at [563, 529] on div "10% off: AFP109E9936 01:57:14" at bounding box center [502, 530] width 150 height 17
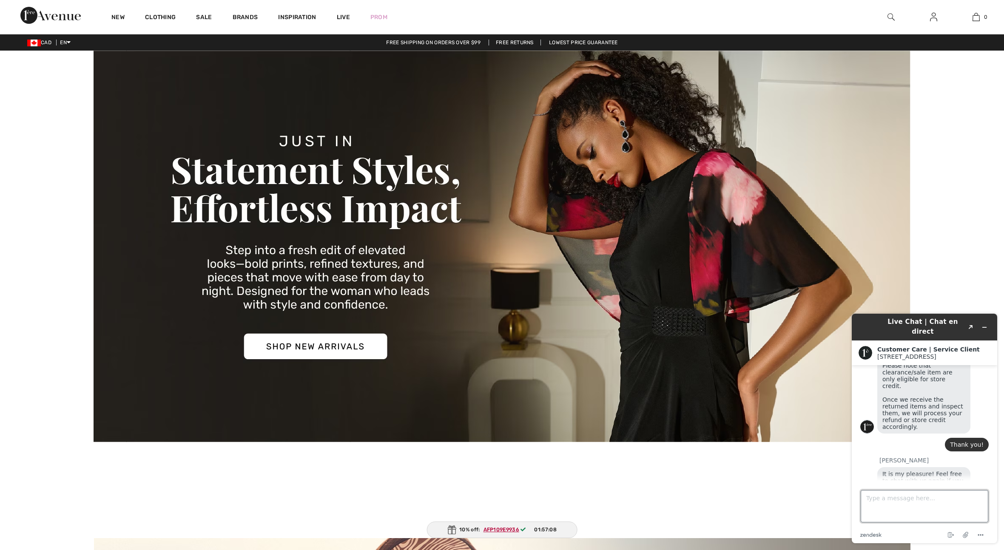
click at [901, 500] on textarea "Type a message here..." at bounding box center [925, 506] width 128 height 32
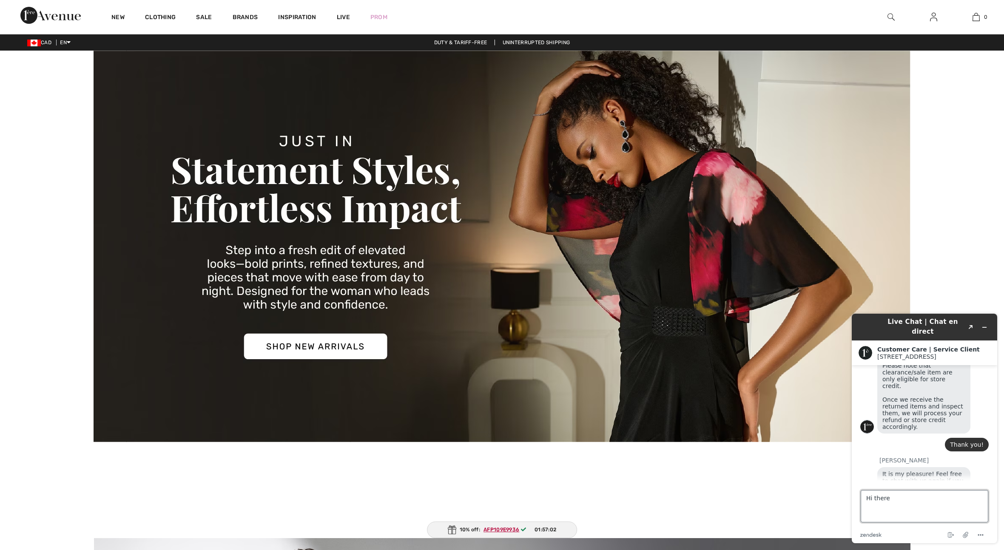
type textarea "Hi there,"
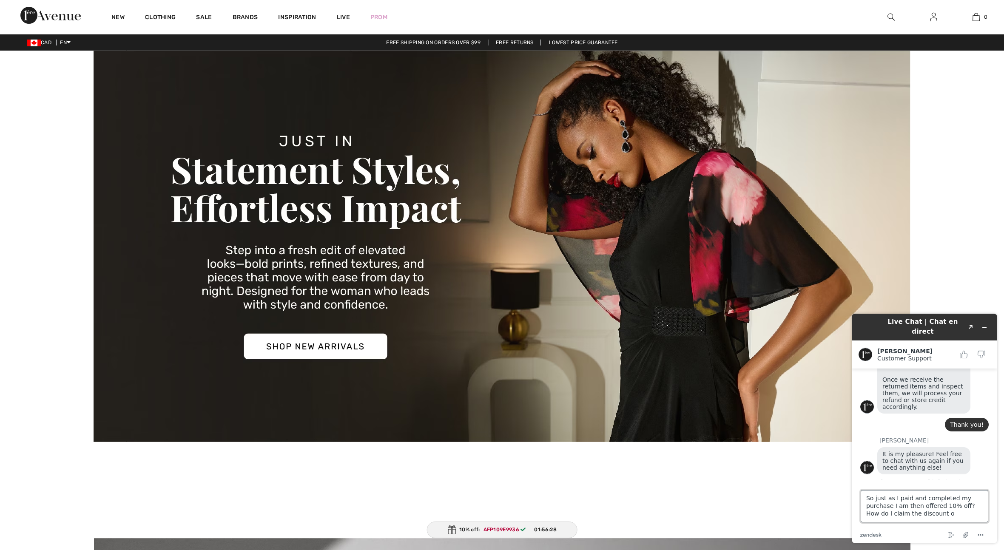
scroll to position [567, 0]
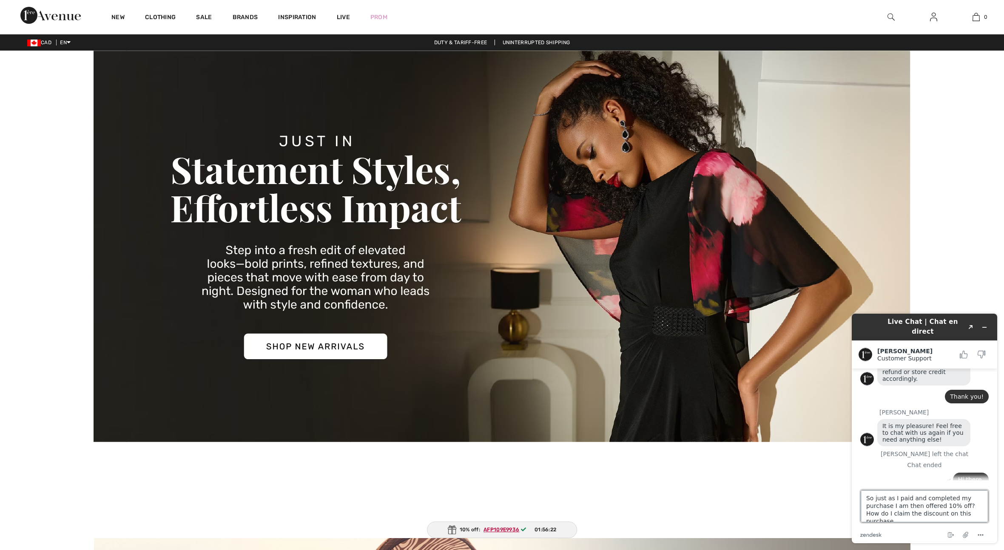
type textarea "So just as I paid and completed my purchase I am then offered 10% off? How do I…"
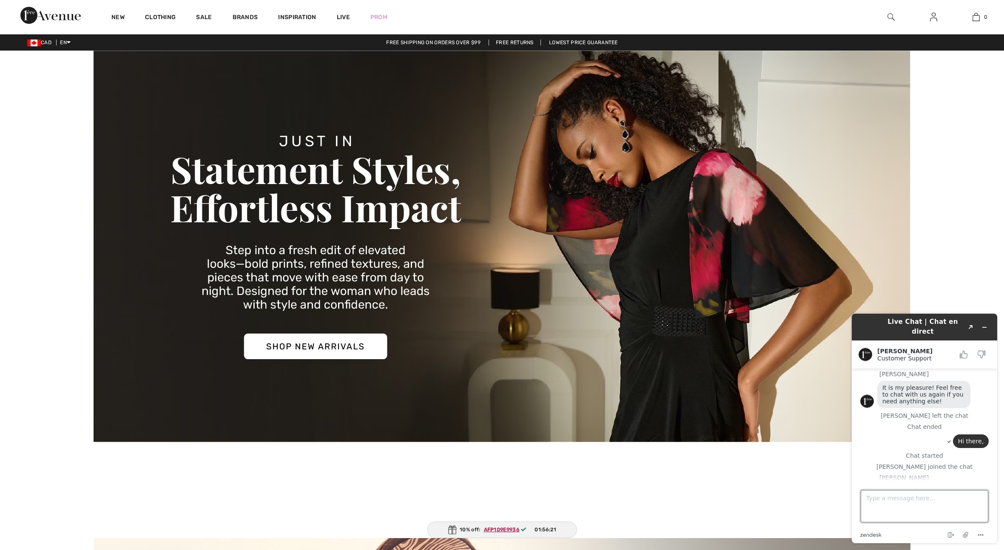
scroll to position [605, 0]
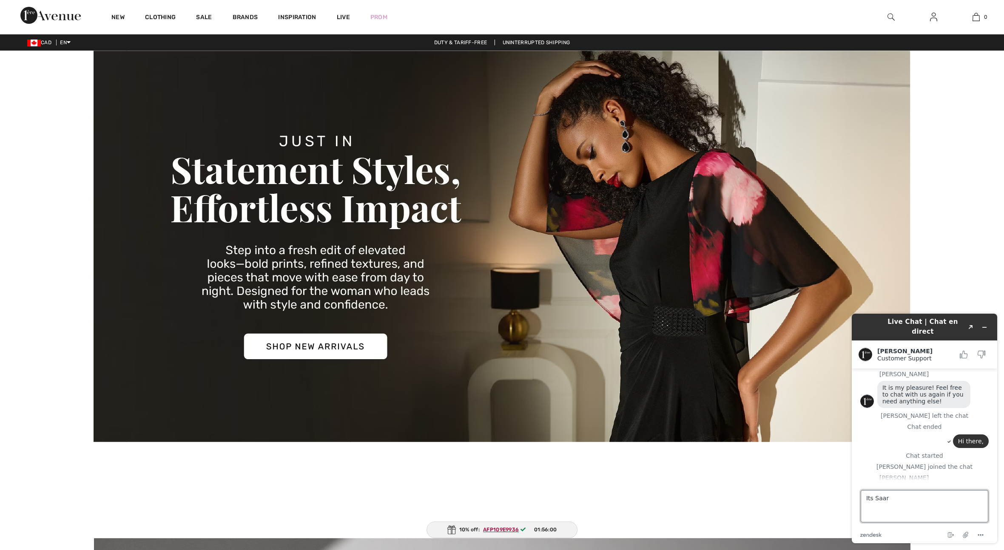
type textarea "Its Saara"
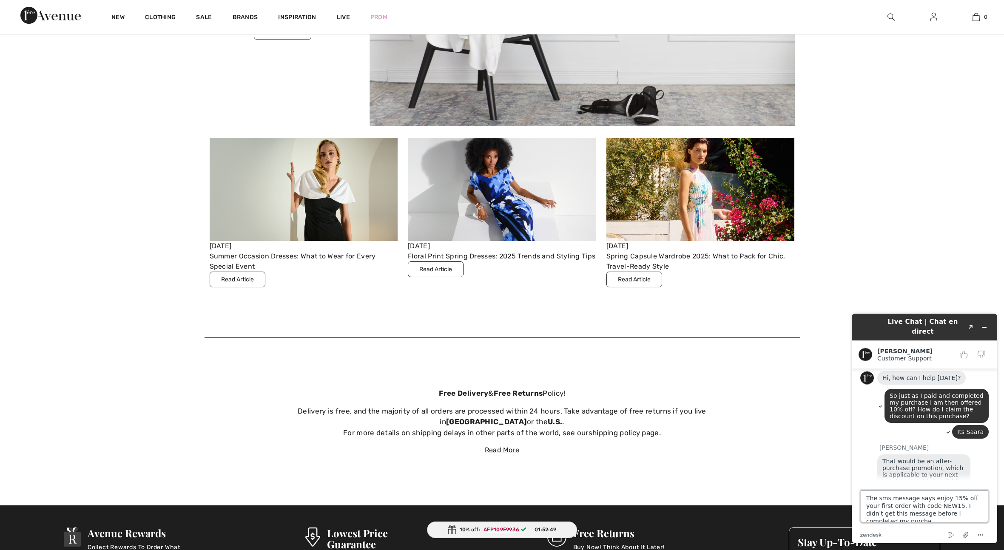
scroll to position [3, 0]
type textarea "The sms message says enjoy 15% off your first order with code NEW15. I didn't g…"
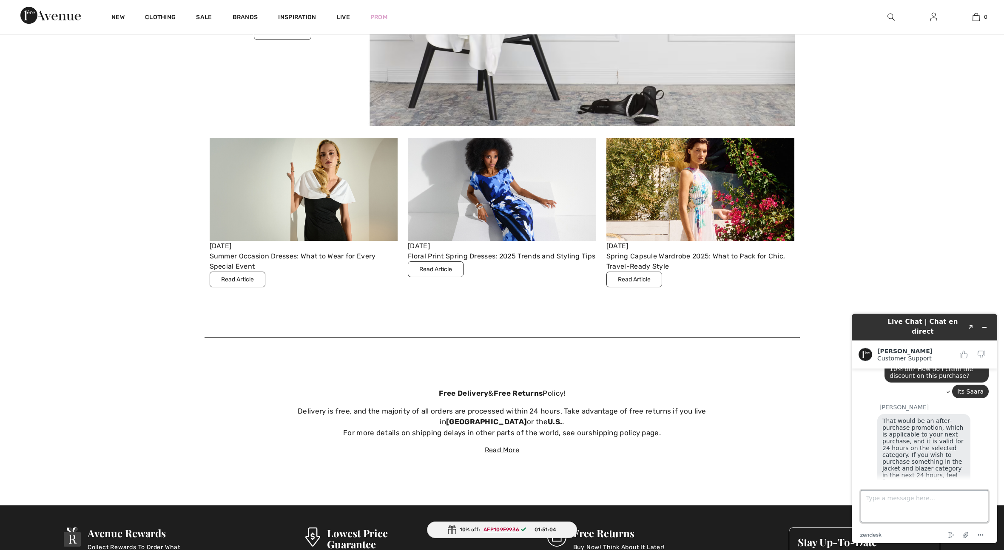
scroll to position [793, 0]
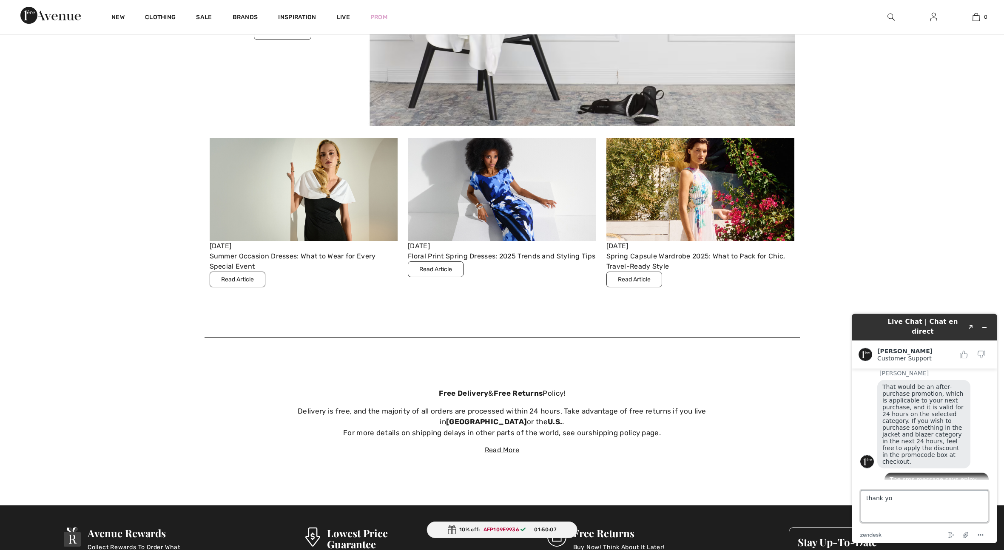
type textarea "thank you"
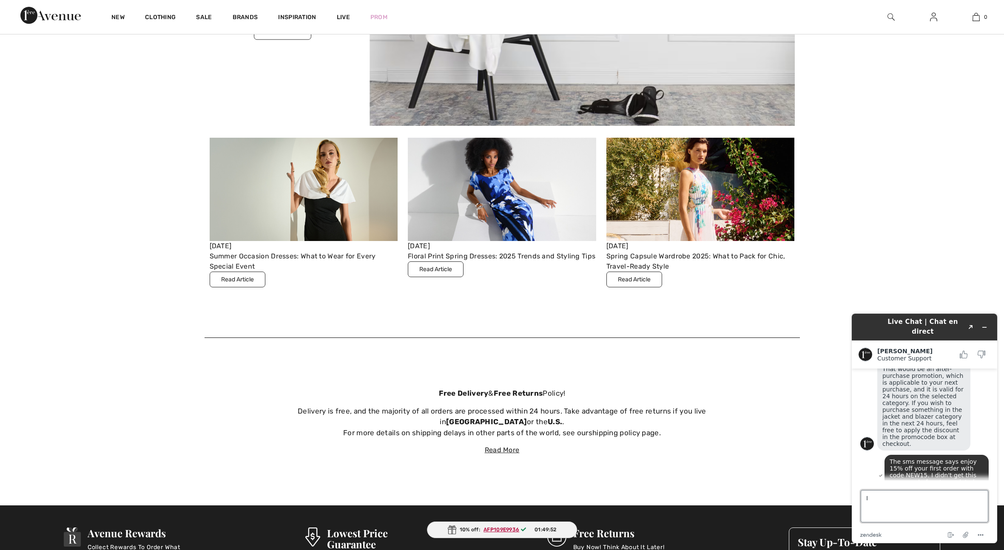
type textarea "I"
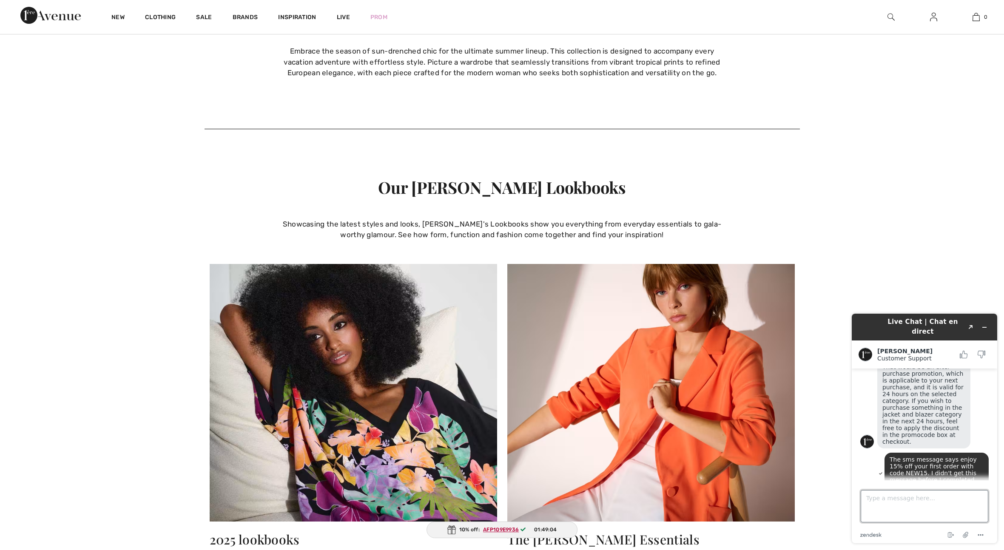
scroll to position [861, 0]
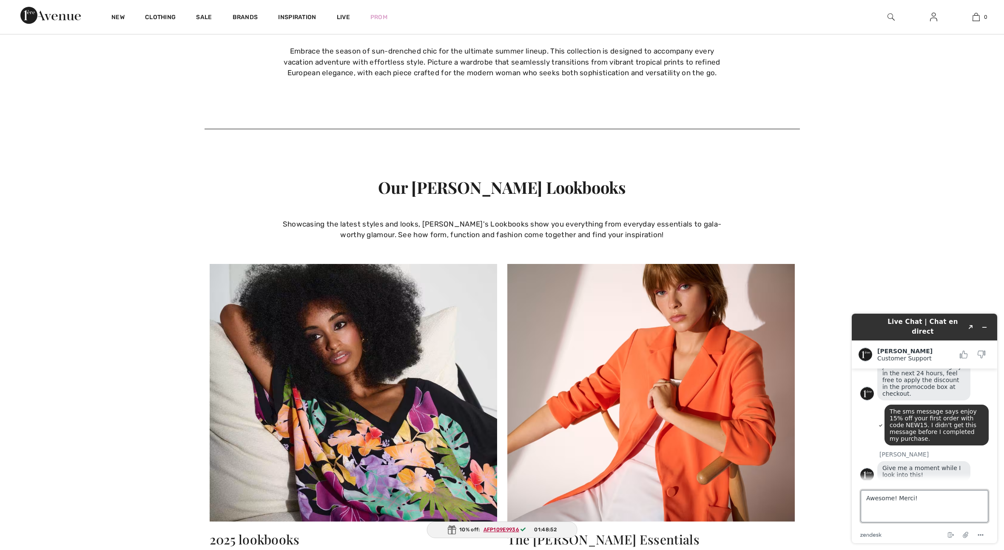
type textarea "Awesome! Merci!!"
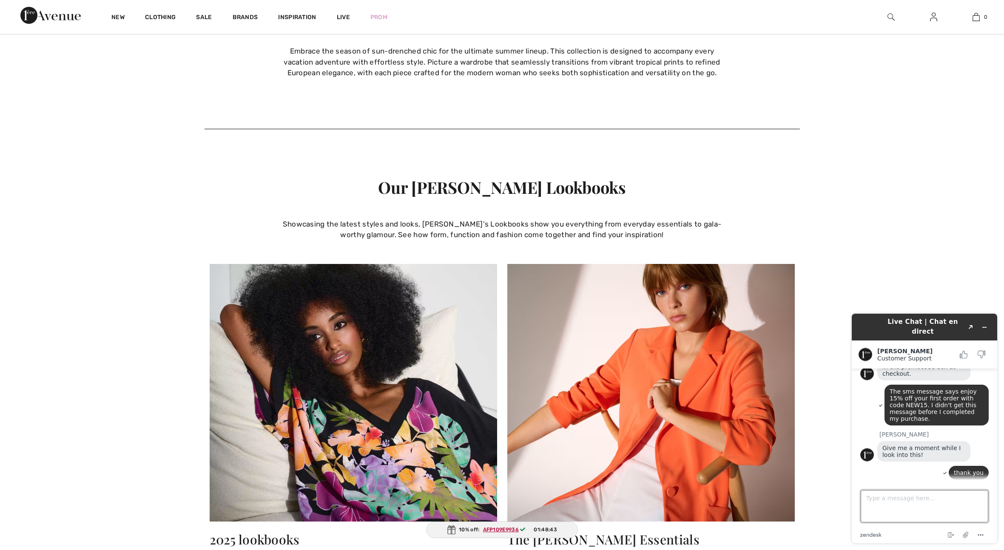
scroll to position [922, 0]
